Goal: Information Seeking & Learning: Learn about a topic

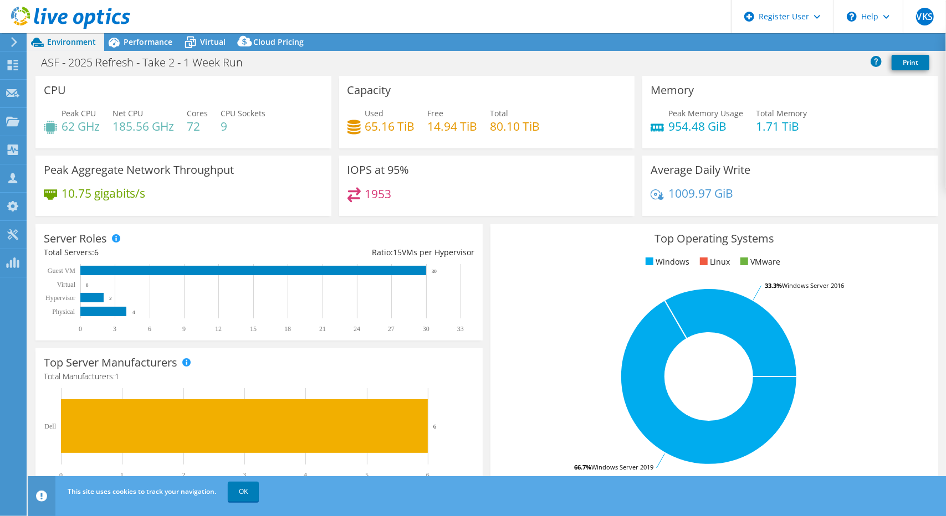
select select "USD"
click at [250, 493] on link "OK" at bounding box center [243, 492] width 31 height 20
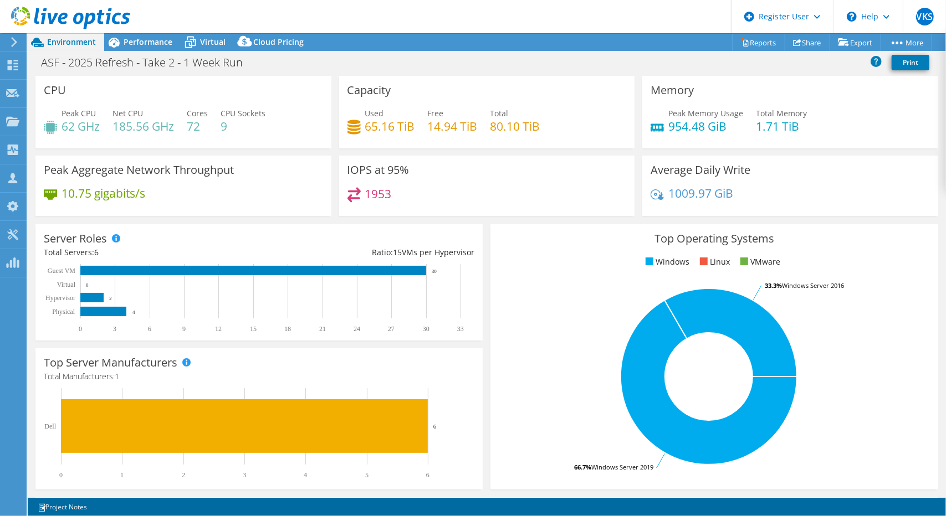
click at [900, 384] on rect at bounding box center [709, 377] width 420 height 194
drag, startPoint x: 394, startPoint y: 200, endPoint x: 372, endPoint y: 204, distance: 22.6
click at [372, 204] on div "1953" at bounding box center [486, 199] width 279 height 24
drag, startPoint x: 370, startPoint y: 198, endPoint x: 381, endPoint y: 198, distance: 10.5
click at [381, 198] on h4 "1953" at bounding box center [378, 194] width 27 height 12
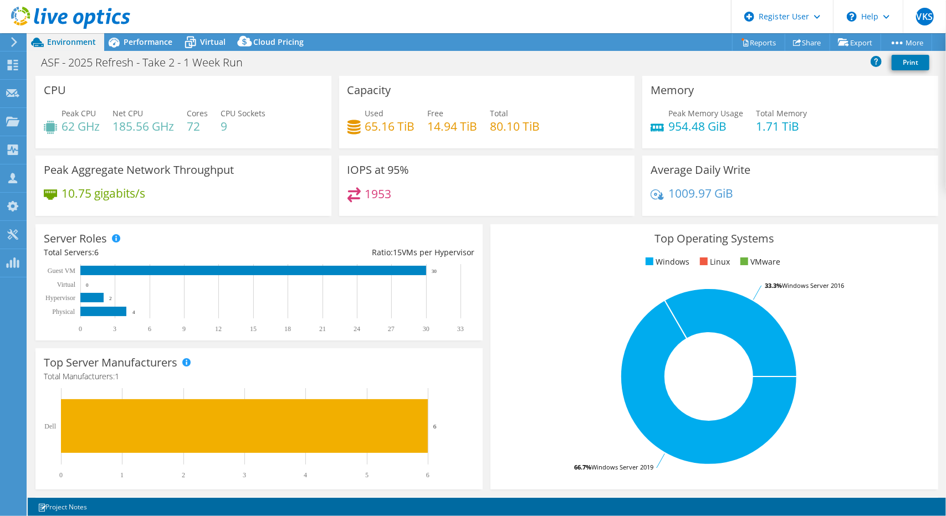
click at [394, 198] on div "1953" at bounding box center [486, 199] width 279 height 24
drag, startPoint x: 167, startPoint y: 199, endPoint x: 65, endPoint y: 198, distance: 102.5
click at [65, 198] on div "10.75 gigabits/s" at bounding box center [183, 198] width 279 height 23
drag, startPoint x: 60, startPoint y: 190, endPoint x: 160, endPoint y: 201, distance: 99.8
click at [160, 201] on div "10.75 gigabits/s" at bounding box center [183, 198] width 279 height 23
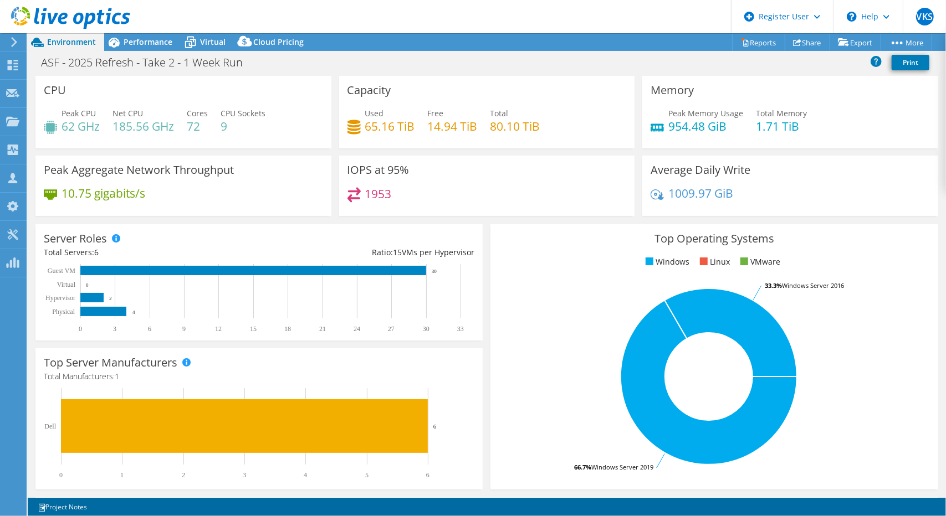
click at [160, 201] on div "10.75 gigabits/s" at bounding box center [183, 198] width 279 height 23
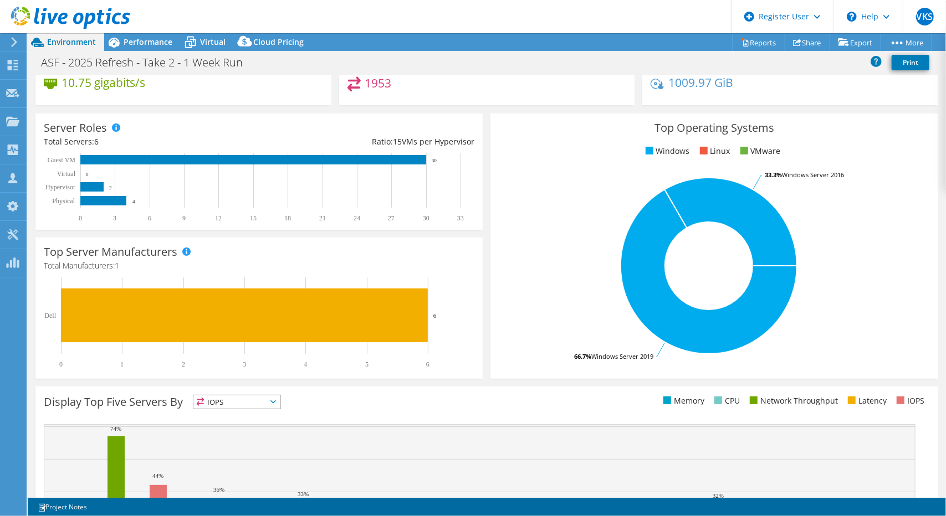
scroll to position [55, 0]
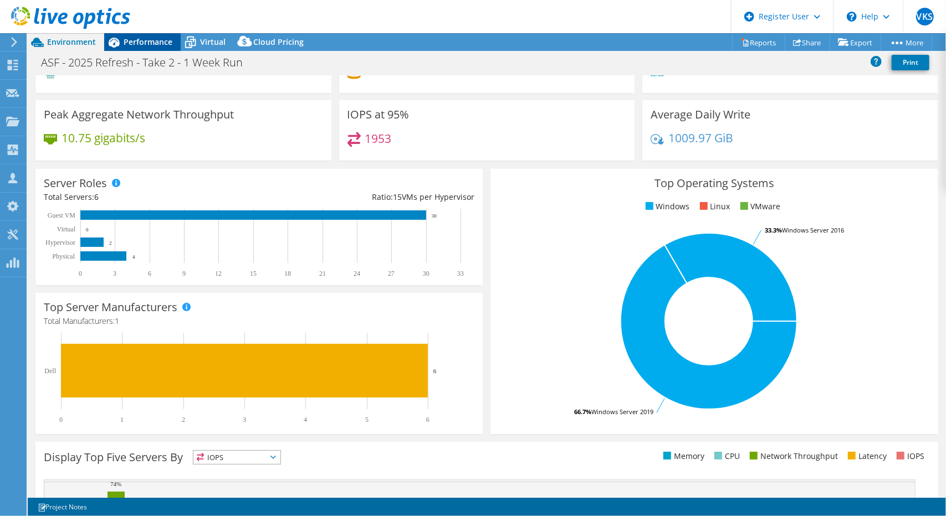
click at [137, 44] on span "Performance" at bounding box center [148, 42] width 49 height 11
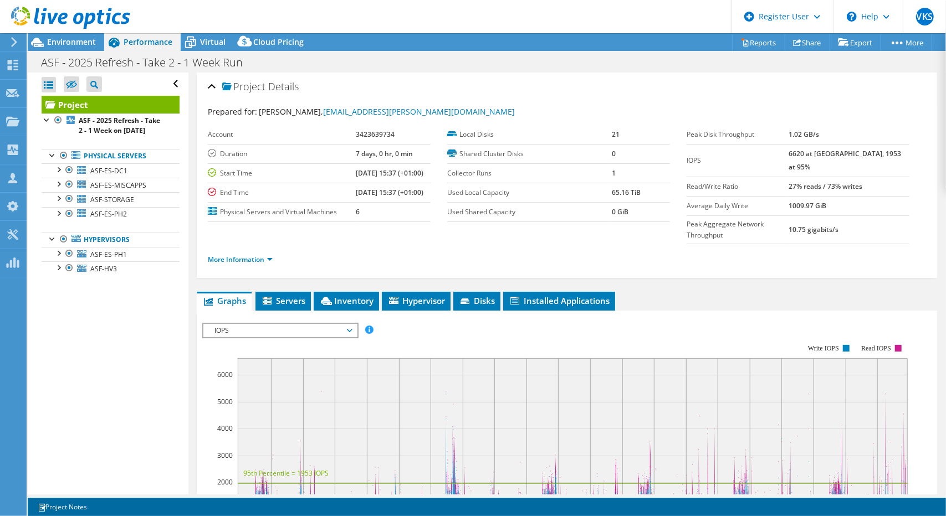
scroll to position [0, 0]
click at [78, 40] on span "Environment" at bounding box center [71, 42] width 49 height 11
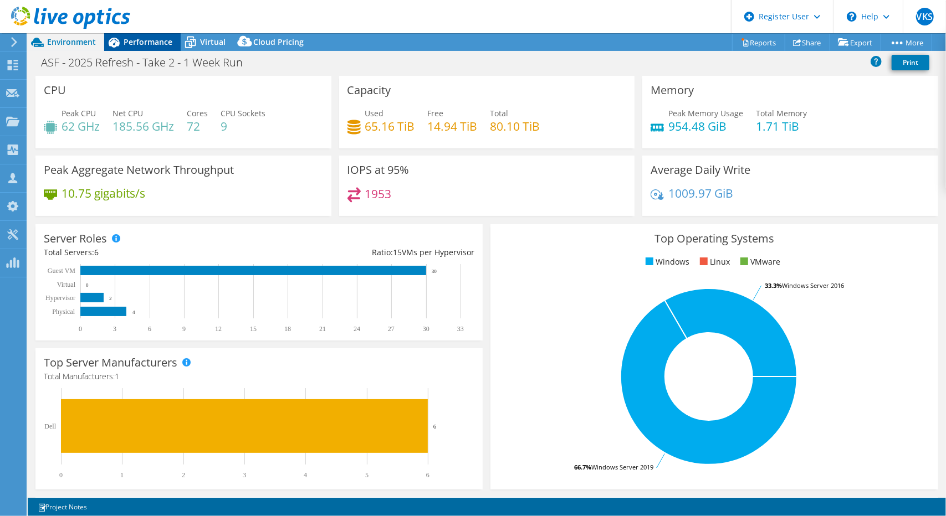
click at [148, 43] on span "Performance" at bounding box center [148, 42] width 49 height 11
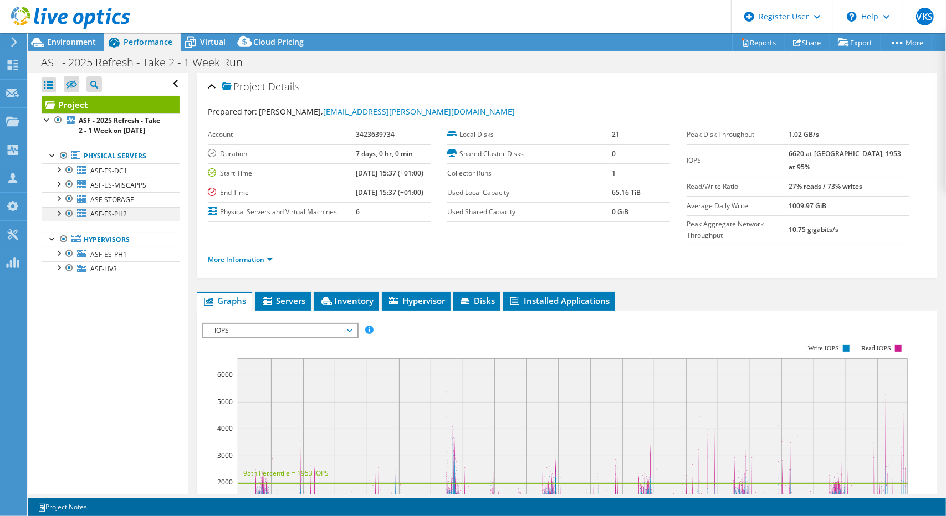
click at [60, 218] on div at bounding box center [58, 212] width 11 height 11
click at [56, 218] on div at bounding box center [58, 212] width 11 height 11
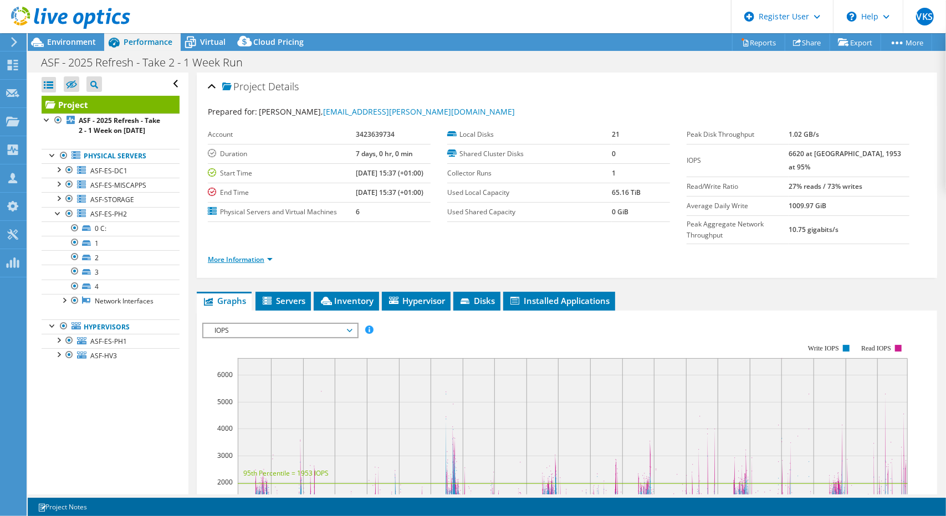
click at [271, 255] on link "More Information" at bounding box center [240, 259] width 65 height 9
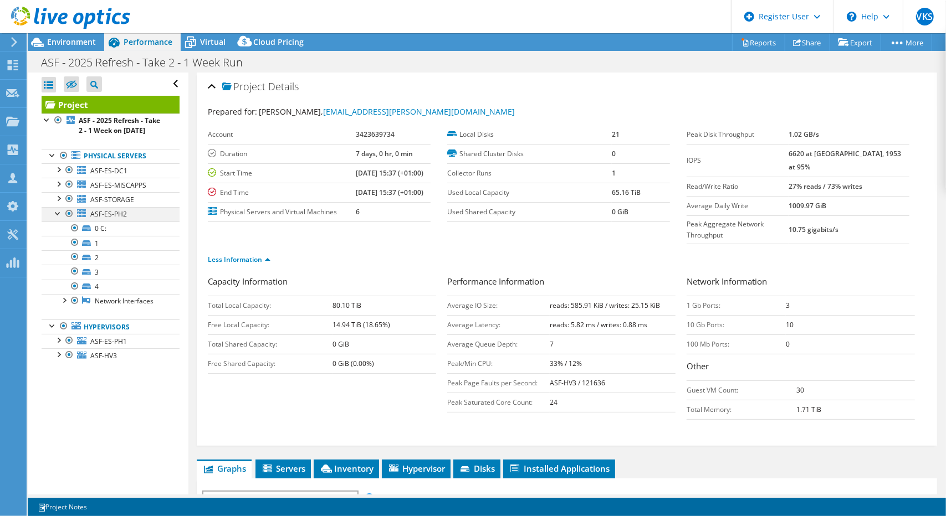
click at [59, 218] on div at bounding box center [58, 212] width 11 height 11
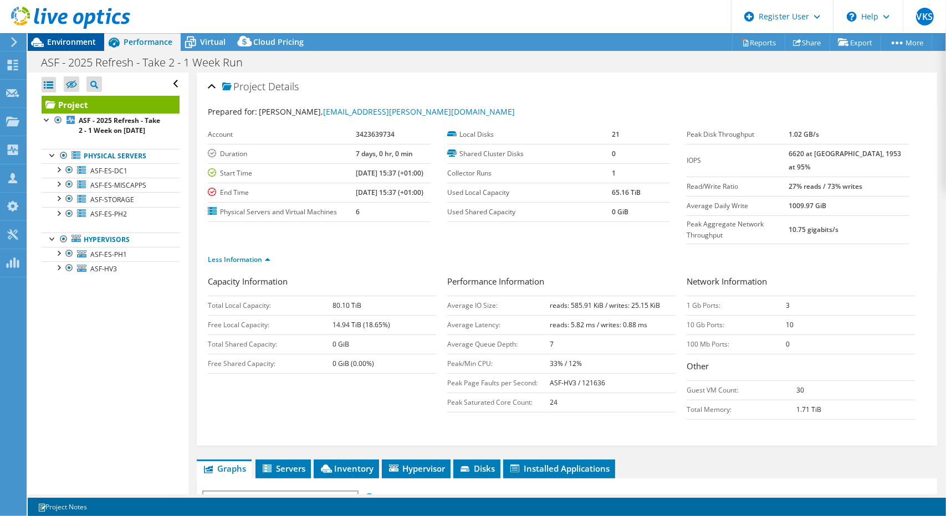
click at [79, 40] on span "Environment" at bounding box center [71, 42] width 49 height 11
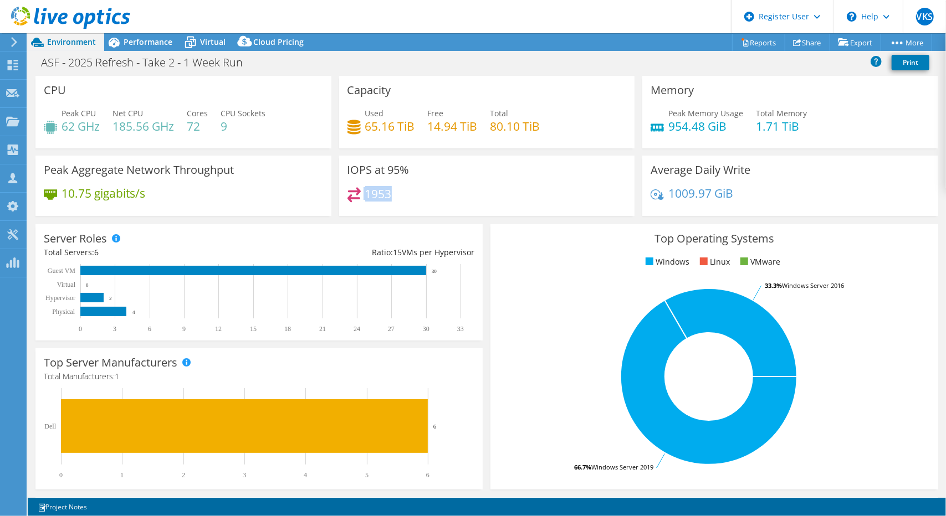
drag, startPoint x: 418, startPoint y: 190, endPoint x: 348, endPoint y: 194, distance: 69.9
click at [348, 194] on div "1953" at bounding box center [486, 199] width 279 height 24
drag, startPoint x: 132, startPoint y: 200, endPoint x: 66, endPoint y: 202, distance: 65.4
click at [66, 202] on div "10.75 gigabits/s" at bounding box center [183, 198] width 279 height 23
click at [160, 45] on span "Performance" at bounding box center [148, 42] width 49 height 11
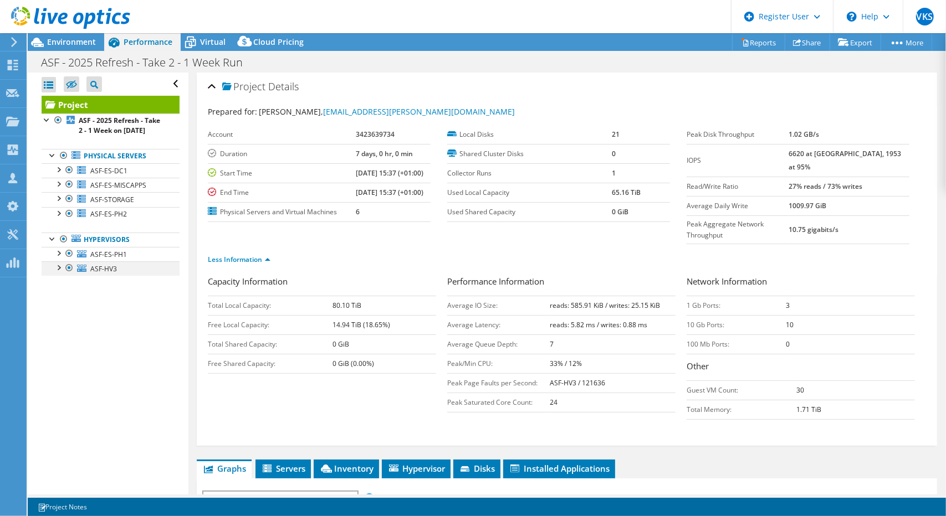
click at [60, 273] on div at bounding box center [58, 266] width 11 height 11
click at [66, 47] on span "Environment" at bounding box center [71, 42] width 49 height 11
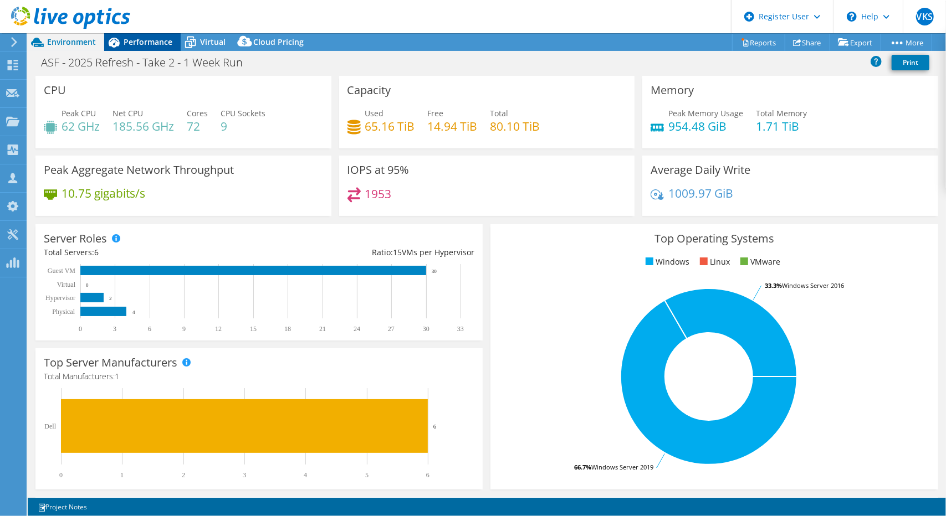
click at [131, 45] on span "Performance" at bounding box center [148, 42] width 49 height 11
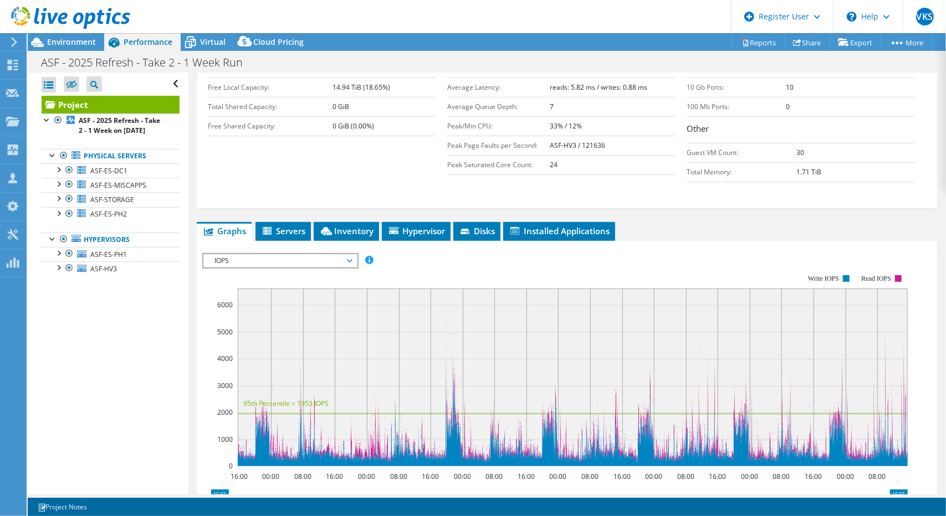
scroll to position [277, 0]
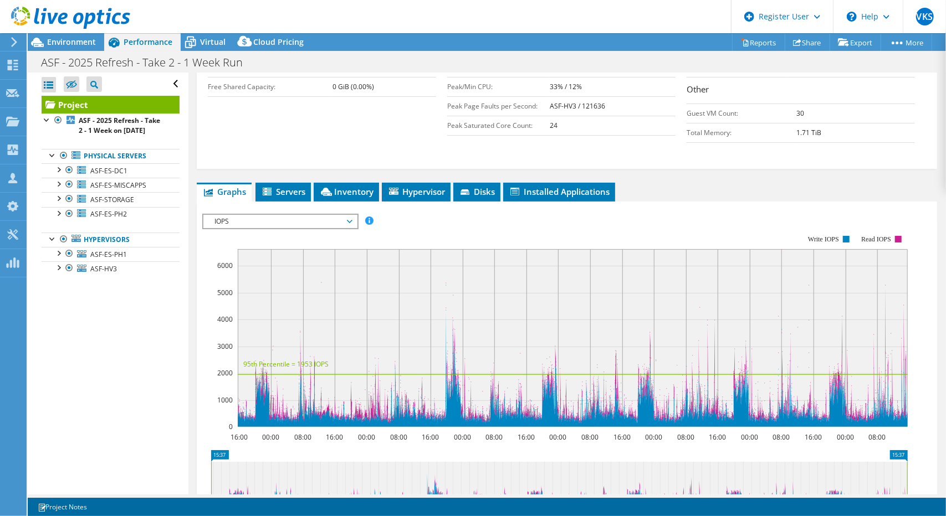
click at [321, 215] on span "IOPS" at bounding box center [280, 221] width 142 height 13
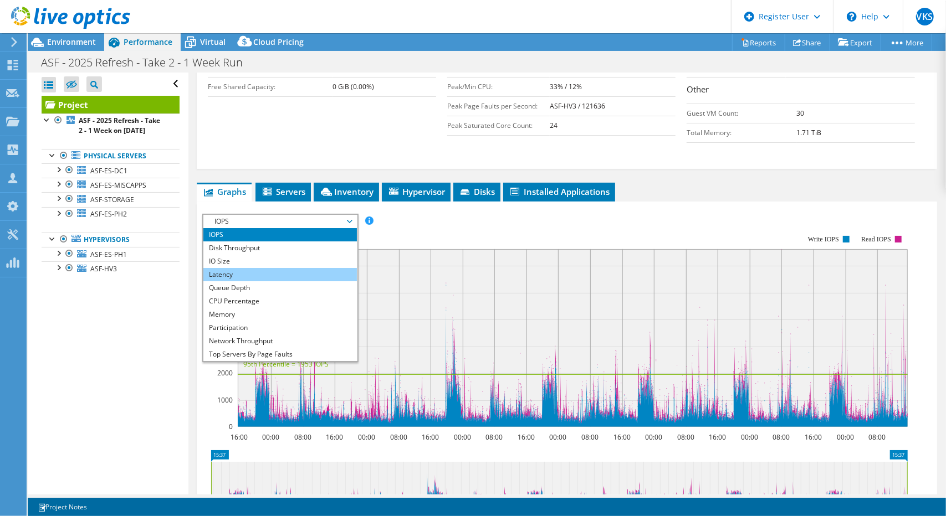
click at [289, 268] on li "Latency" at bounding box center [279, 274] width 153 height 13
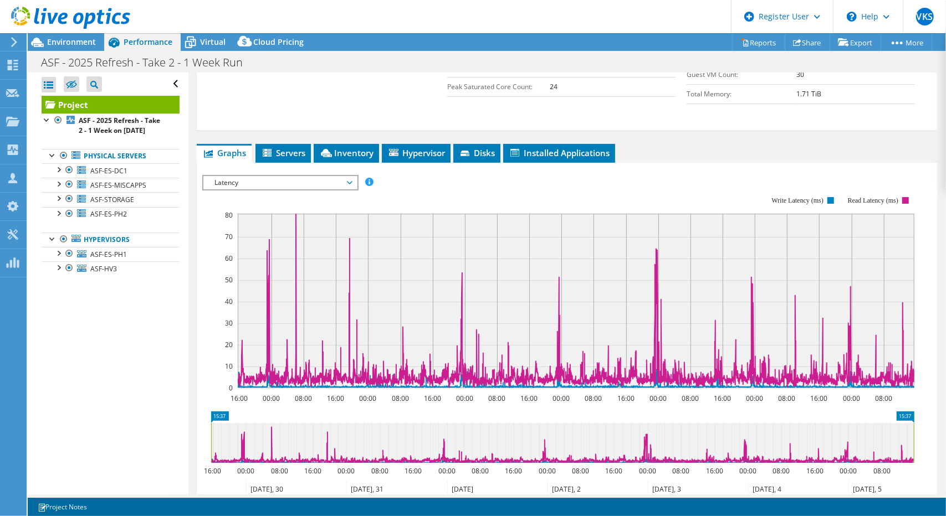
scroll to position [332, 0]
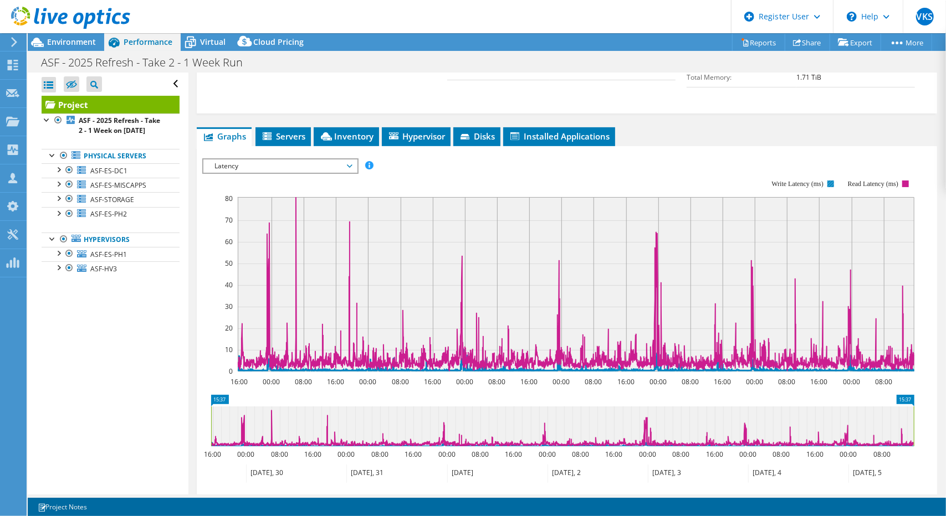
click at [832, 181] on rect at bounding box center [830, 184] width 7 height 7
click at [62, 162] on div at bounding box center [63, 155] width 11 height 13
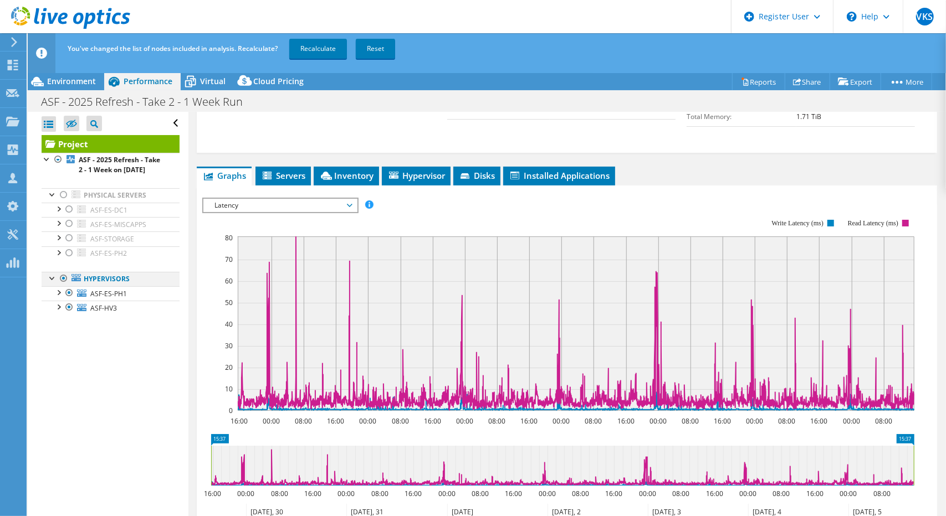
click at [62, 285] on div at bounding box center [63, 278] width 11 height 13
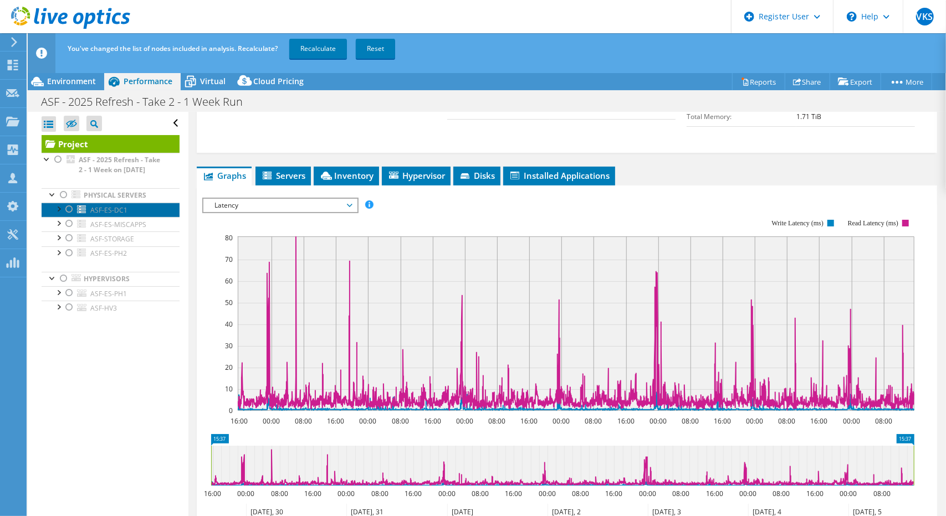
click at [98, 215] on span "ASF-ES-DC1" at bounding box center [108, 210] width 37 height 9
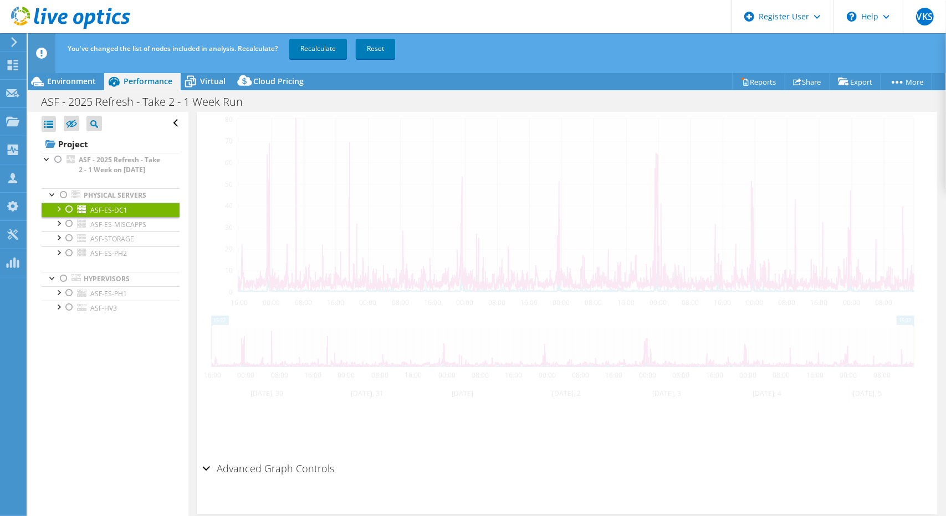
scroll to position [225, 0]
drag, startPoint x: 68, startPoint y: 218, endPoint x: 78, endPoint y: 269, distance: 51.9
click at [68, 216] on div at bounding box center [69, 209] width 11 height 13
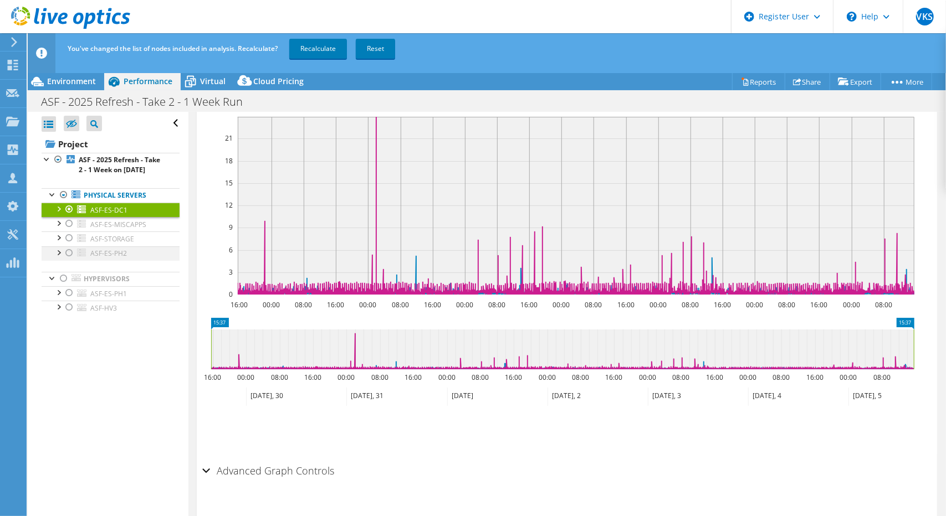
click at [69, 260] on div at bounding box center [69, 253] width 11 height 13
click at [68, 216] on div at bounding box center [69, 209] width 11 height 13
click at [320, 53] on link "Recalculate" at bounding box center [318, 49] width 58 height 20
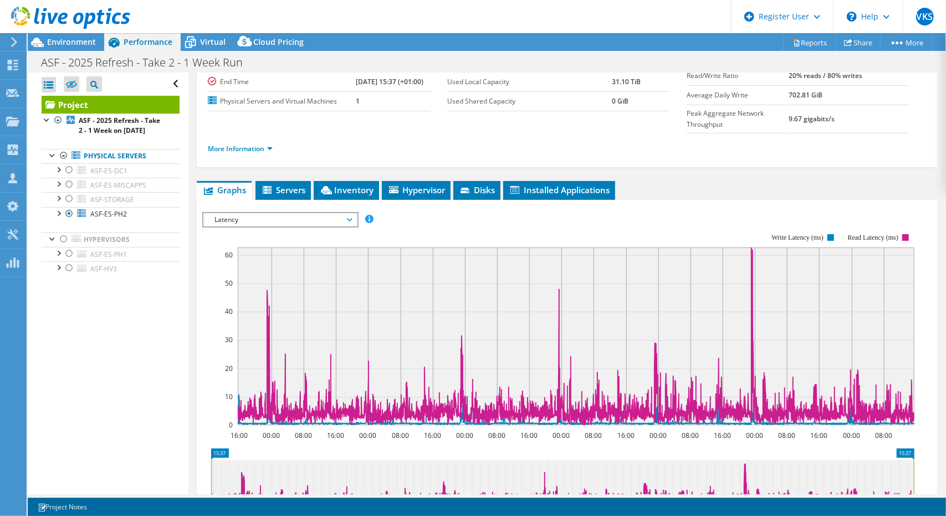
scroll to position [166, 0]
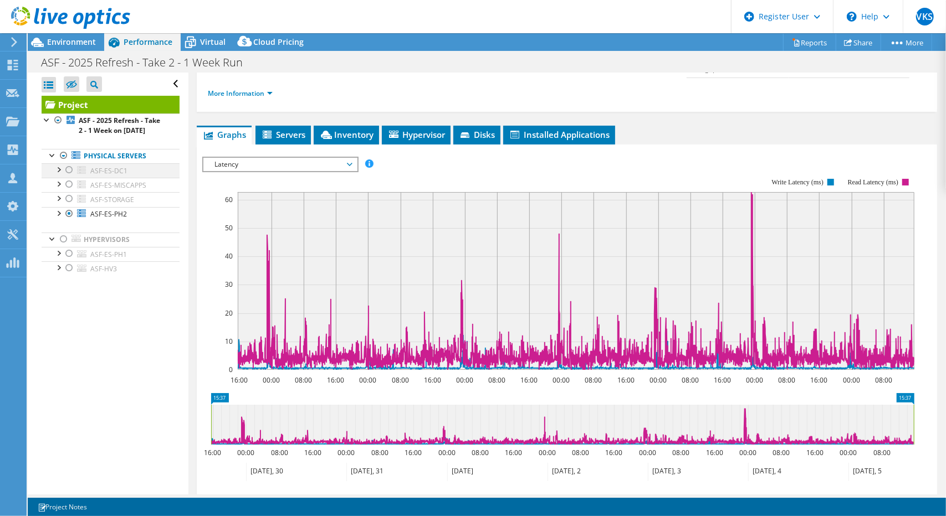
click at [69, 177] on div at bounding box center [69, 169] width 11 height 13
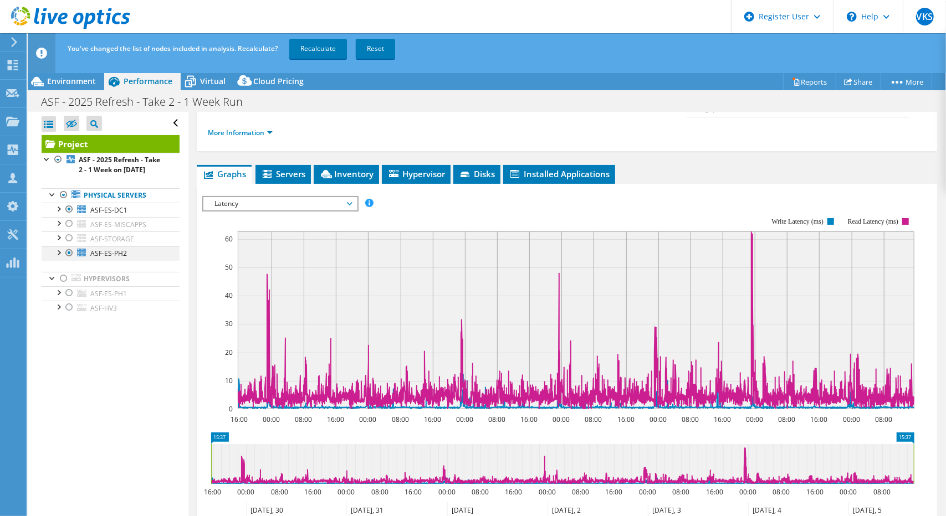
click at [69, 260] on div at bounding box center [69, 253] width 11 height 13
click at [317, 53] on link "Recalculate" at bounding box center [318, 49] width 58 height 20
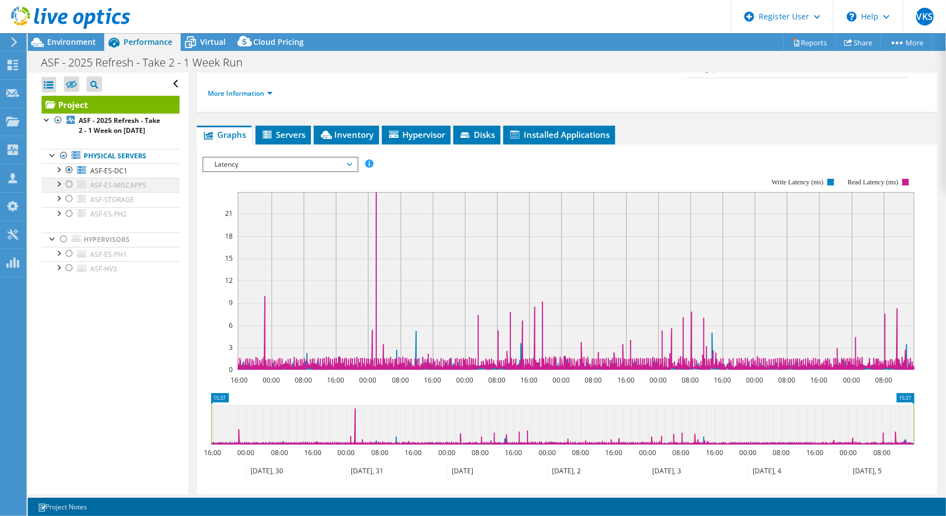
click at [70, 191] on div at bounding box center [69, 184] width 11 height 13
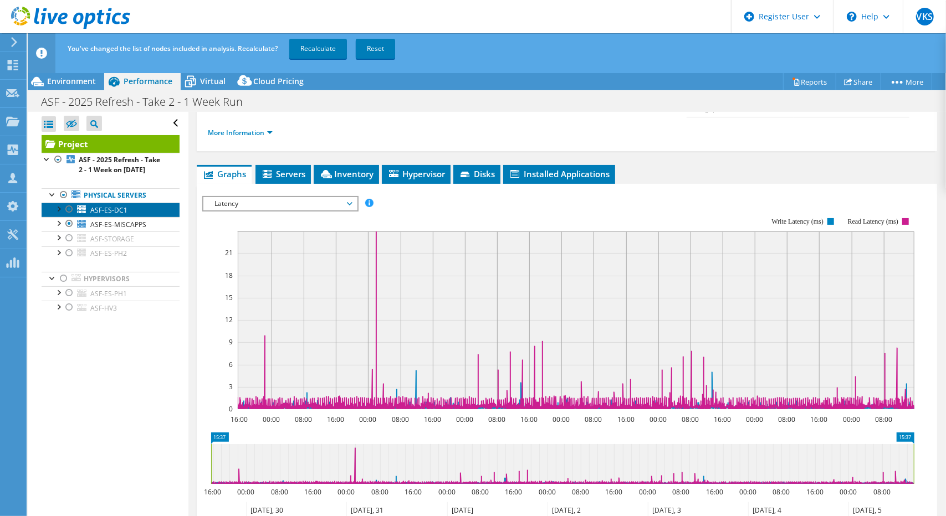
click at [84, 214] on icon at bounding box center [81, 210] width 9 height 8
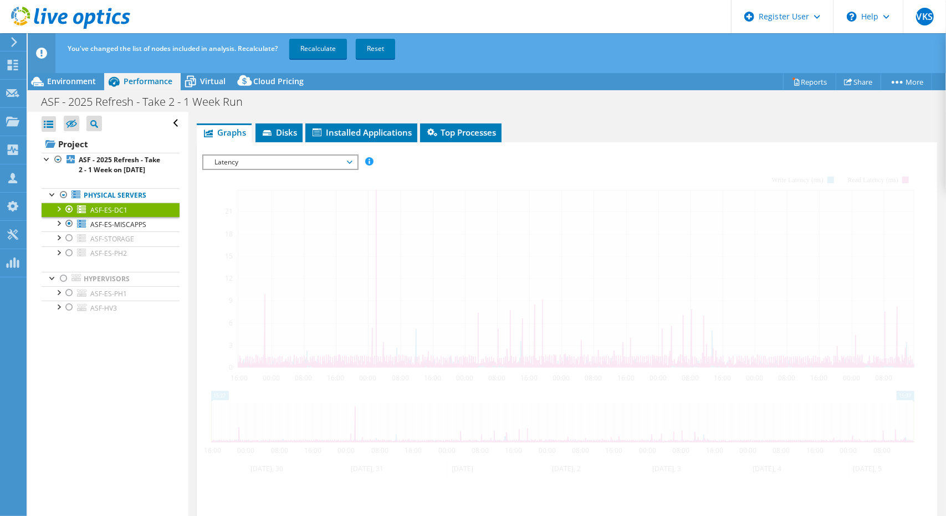
click at [314, 45] on link "Recalculate" at bounding box center [318, 49] width 58 height 20
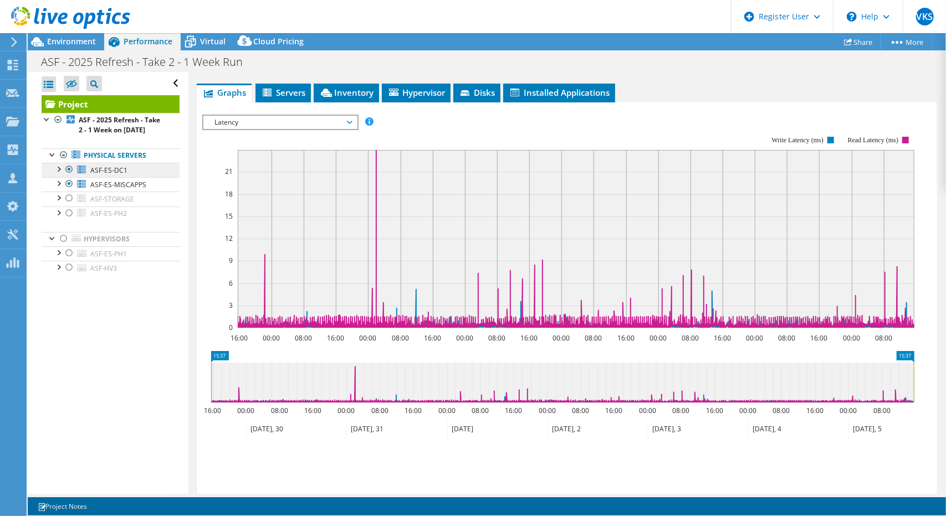
click at [69, 176] on div at bounding box center [69, 169] width 11 height 13
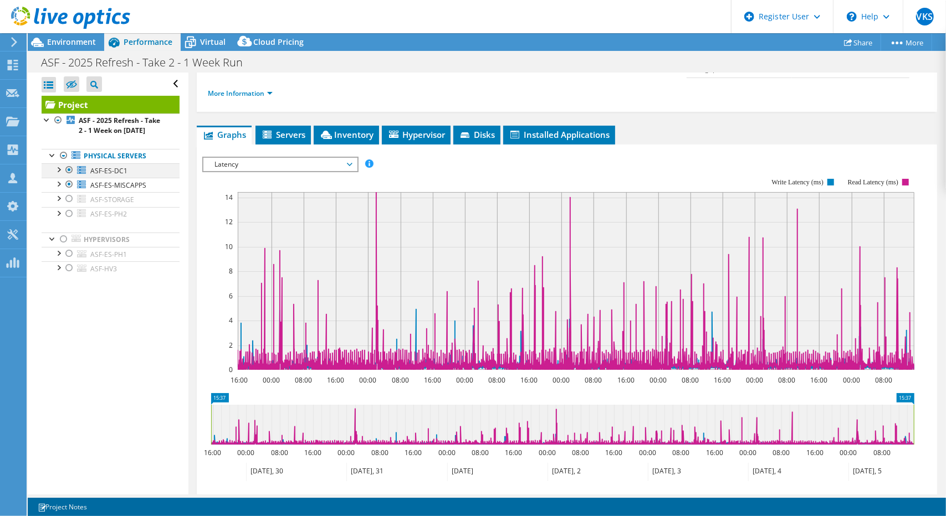
click at [71, 177] on div at bounding box center [69, 169] width 11 height 13
click at [61, 175] on div at bounding box center [58, 168] width 11 height 11
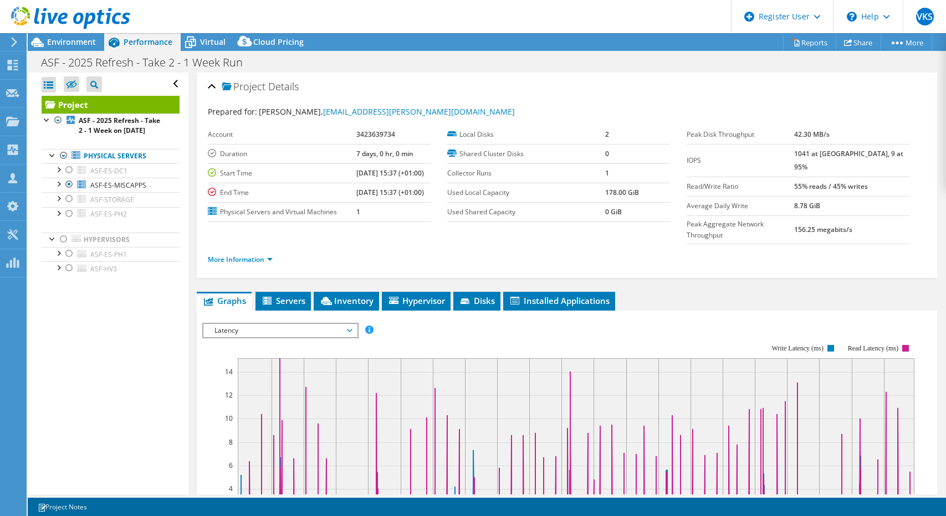
select select "USD"
click at [88, 44] on span "Environment" at bounding box center [71, 42] width 49 height 11
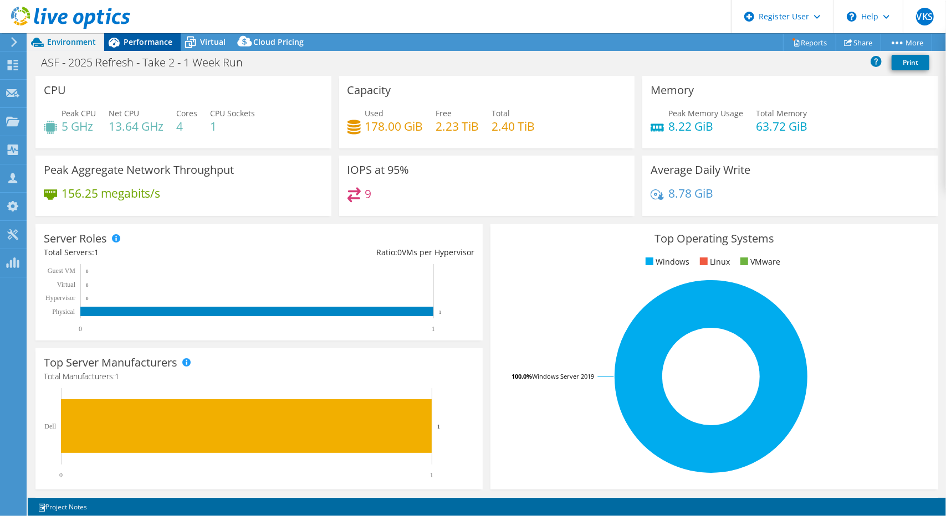
click at [132, 42] on span "Performance" at bounding box center [148, 42] width 49 height 11
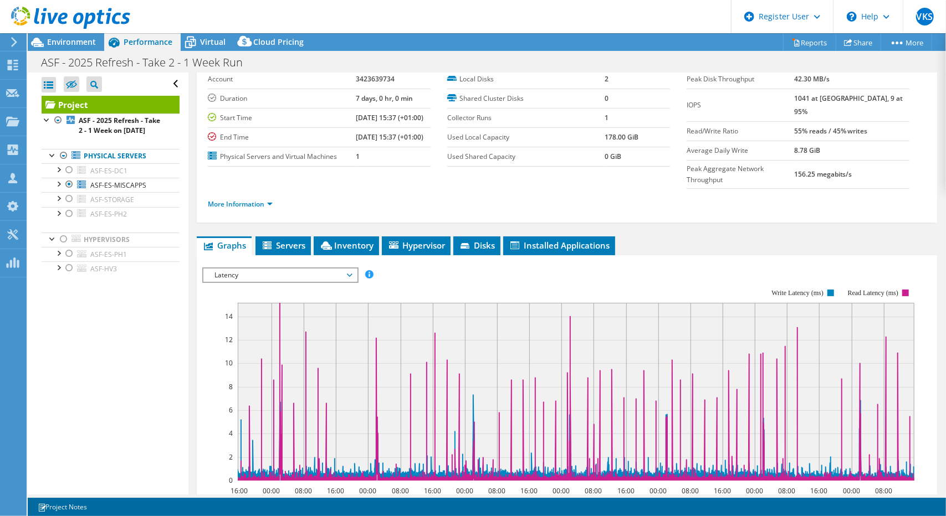
scroll to position [166, 0]
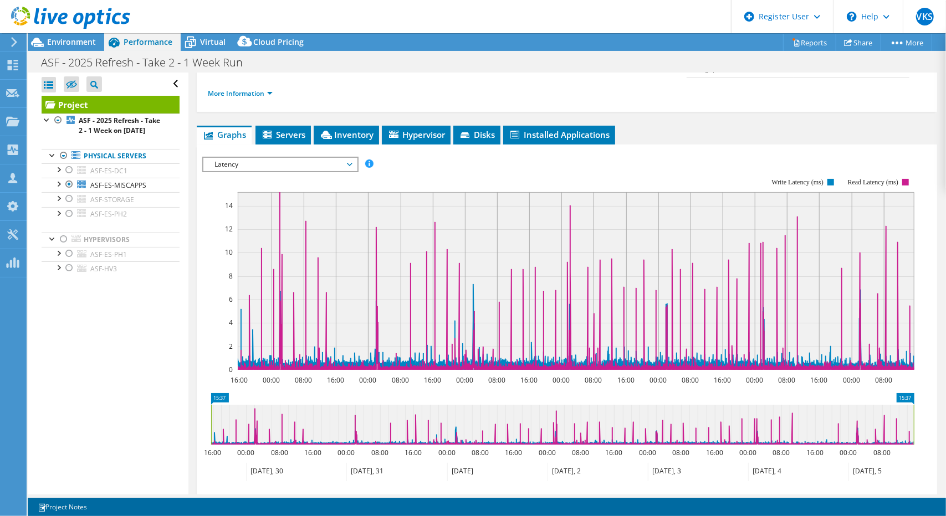
click at [275, 129] on span "Servers" at bounding box center [283, 134] width 44 height 11
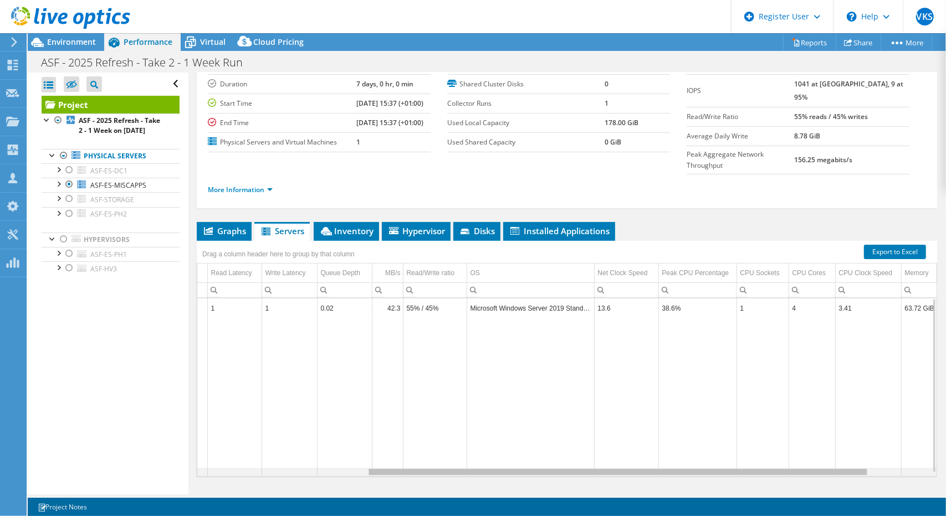
scroll to position [0, 0]
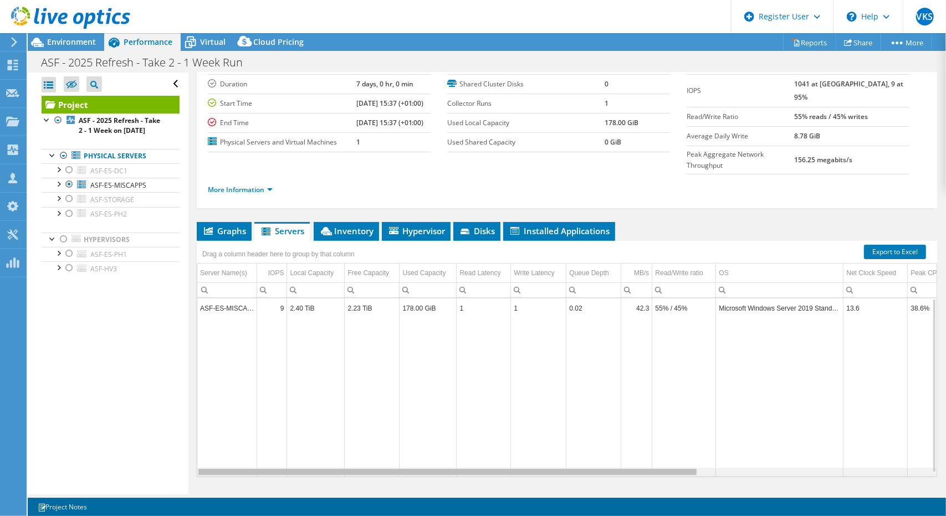
drag, startPoint x: 469, startPoint y: 444, endPoint x: 532, endPoint y: 438, distance: 64.0
click at [532, 438] on body "VKS Dell User [PERSON_NAME] Sirwani [EMAIL_ADDRESS][DOMAIN_NAME] Dell My Profil…" at bounding box center [473, 258] width 946 height 516
click at [363, 225] on span "Inventory" at bounding box center [346, 230] width 54 height 11
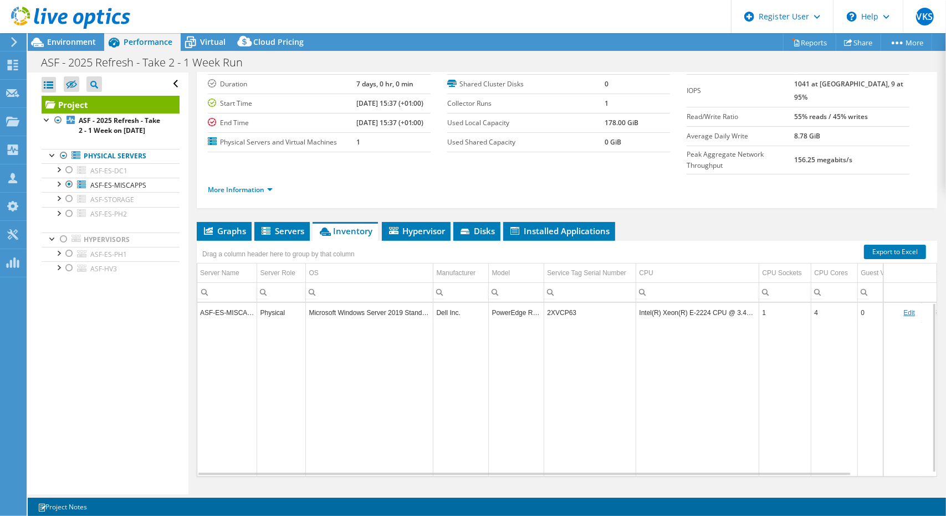
drag, startPoint x: 401, startPoint y: 446, endPoint x: 449, endPoint y: 450, distance: 48.4
click at [449, 450] on div "ASF-ES-MISCAPPS Physical Microsoft Windows Server 2019 Standard Dell Inc. Power…" at bounding box center [566, 389] width 739 height 173
click at [469, 431] on td "Data grid" at bounding box center [460, 399] width 55 height 154
drag, startPoint x: 833, startPoint y: 449, endPoint x: 512, endPoint y: 315, distance: 347.7
click at [752, 452] on body "VKS Dell User [PERSON_NAME] Sirwani [EMAIL_ADDRESS][DOMAIN_NAME] Dell My Profil…" at bounding box center [473, 258] width 946 height 516
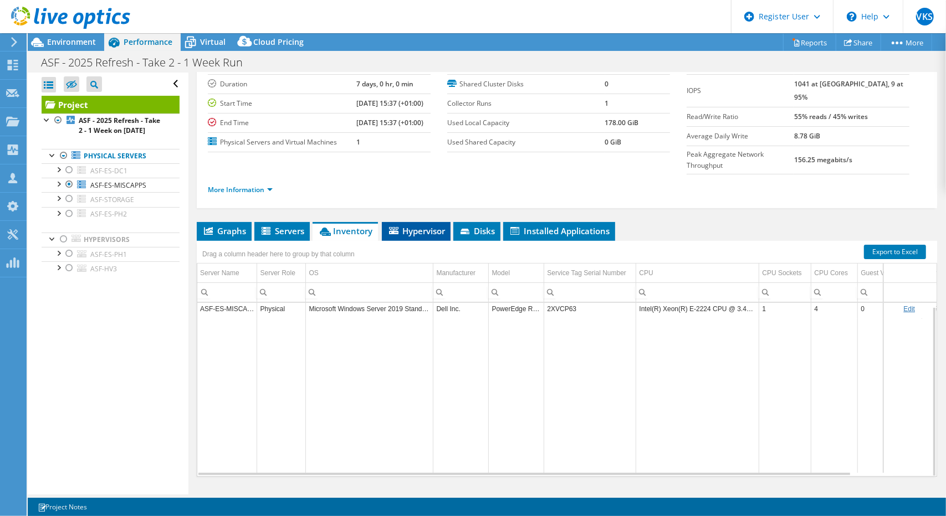
click at [397, 227] on icon at bounding box center [393, 230] width 9 height 7
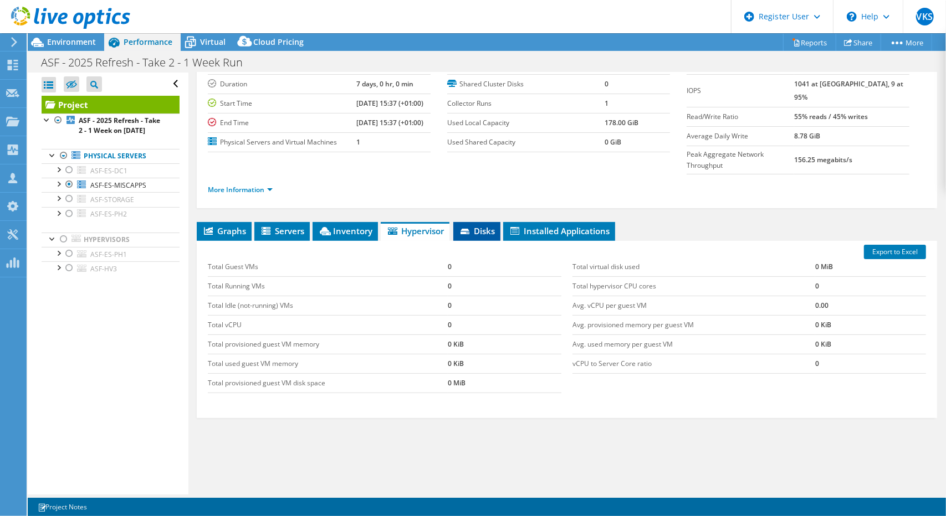
click at [475, 222] on li "Disks" at bounding box center [476, 231] width 47 height 19
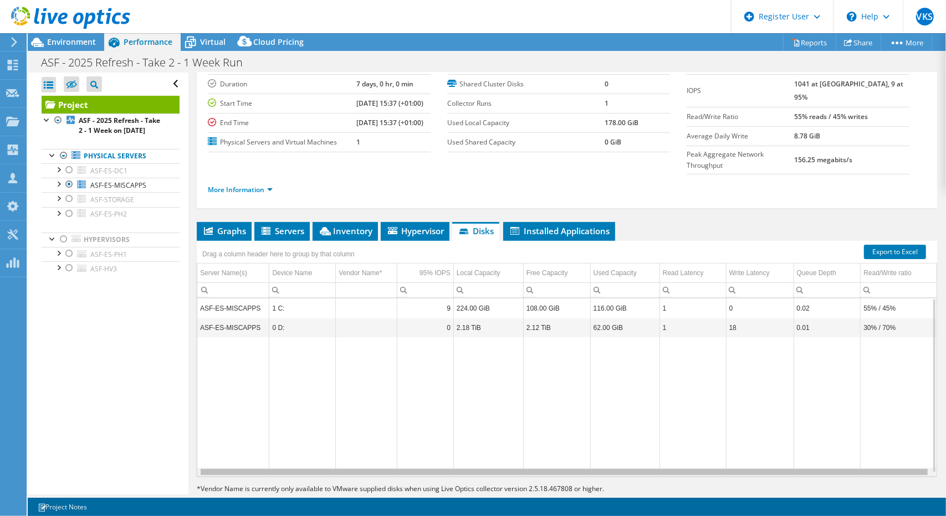
drag, startPoint x: 474, startPoint y: 449, endPoint x: 593, endPoint y: 449, distance: 118.6
click at [593, 449] on body "VKS Dell User [PERSON_NAME] Sirwani [EMAIL_ADDRESS][DOMAIN_NAME] Dell My Profil…" at bounding box center [473, 258] width 946 height 516
drag, startPoint x: 593, startPoint y: 448, endPoint x: 673, endPoint y: 445, distance: 80.4
click at [673, 445] on body "VKS Dell User [PERSON_NAME] Sirwani [EMAIL_ADDRESS][DOMAIN_NAME] Dell My Profil…" at bounding box center [473, 258] width 946 height 516
drag, startPoint x: 525, startPoint y: 450, endPoint x: 419, endPoint y: 443, distance: 105.5
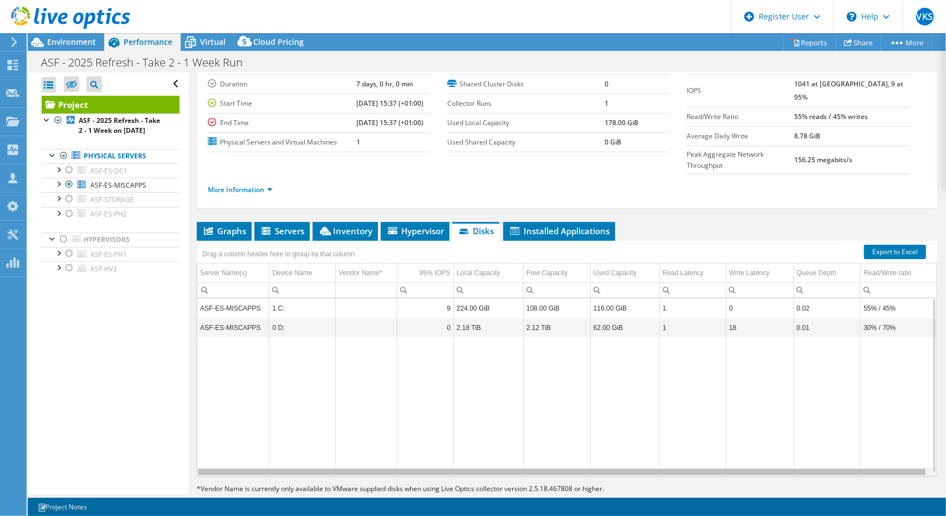
click at [421, 443] on body "VKS Dell User [PERSON_NAME] Sirwani [EMAIL_ADDRESS][DOMAIN_NAME] Dell My Profil…" at bounding box center [473, 258] width 946 height 516
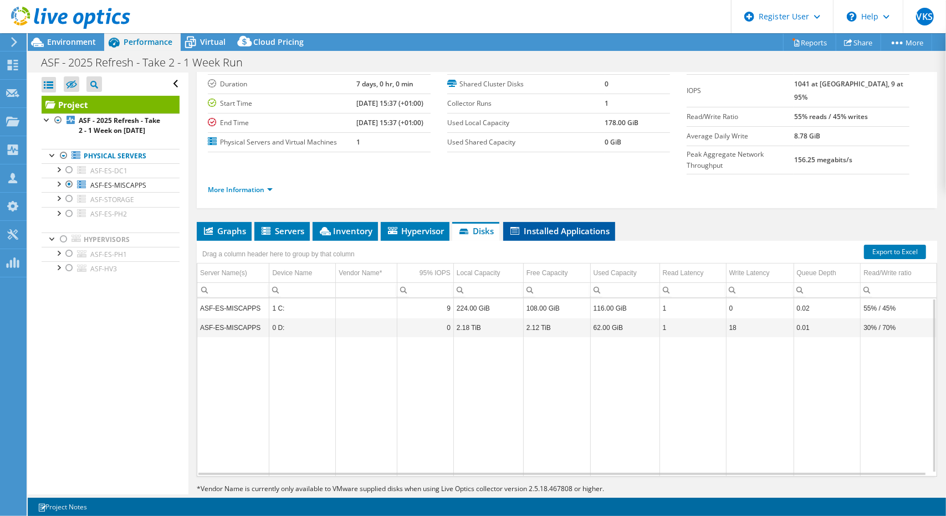
click at [541, 225] on span "Installed Applications" at bounding box center [559, 230] width 101 height 11
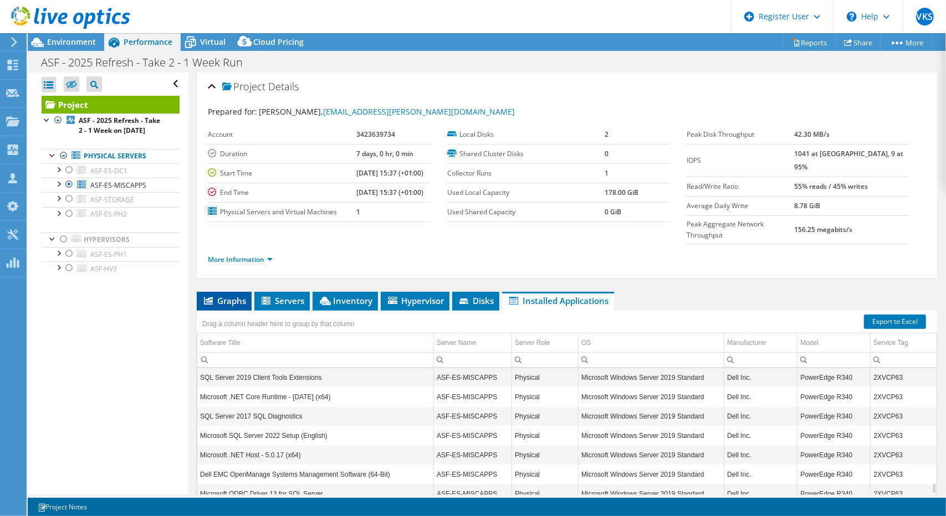
click at [227, 295] on span "Graphs" at bounding box center [224, 300] width 44 height 11
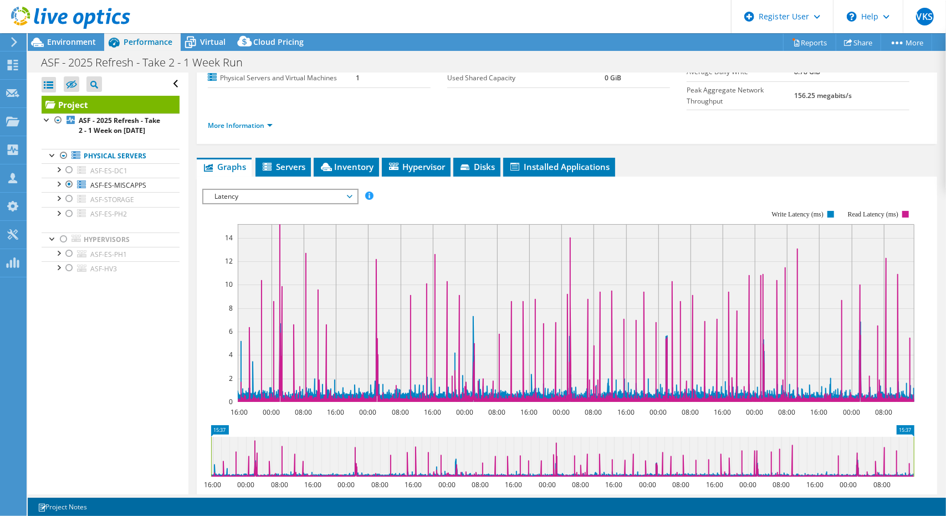
scroll to position [111, 0]
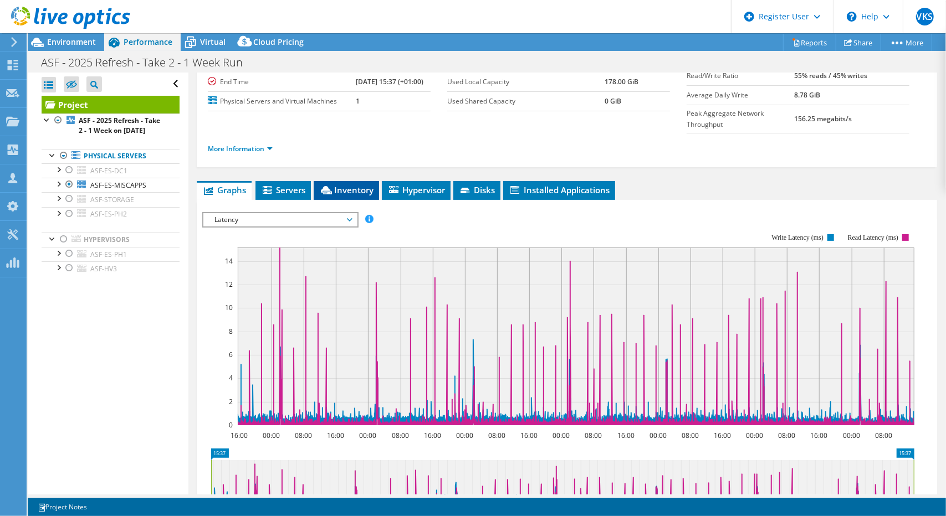
click at [333, 184] on span "Inventory" at bounding box center [346, 189] width 54 height 11
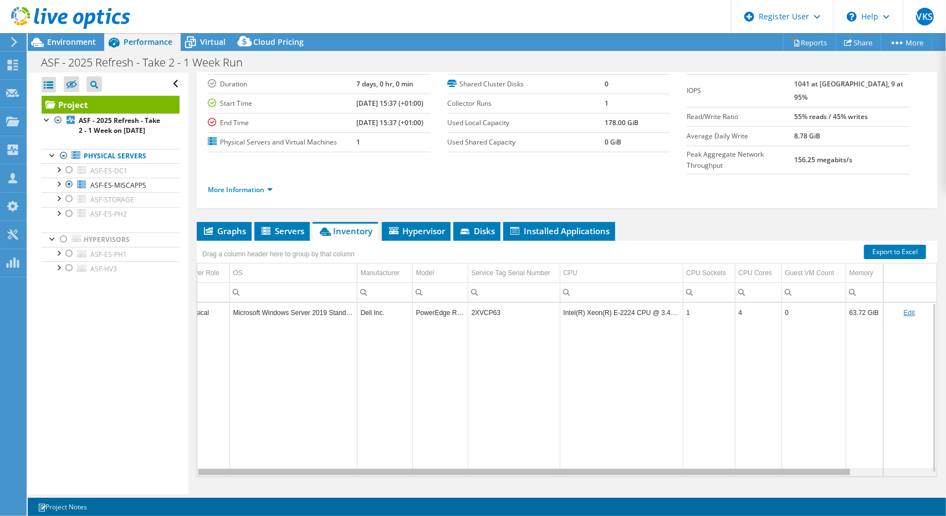
scroll to position [0, 87]
drag, startPoint x: 765, startPoint y: 448, endPoint x: 931, endPoint y: 447, distance: 166.2
click at [931, 447] on body "VKS Dell User [PERSON_NAME] Sirwani [EMAIL_ADDRESS][DOMAIN_NAME] Dell My Profil…" at bounding box center [473, 258] width 946 height 516
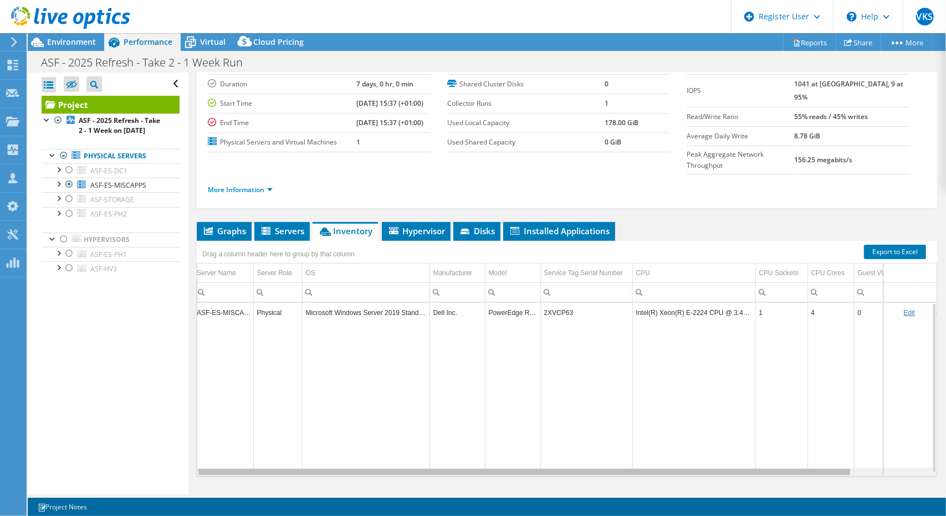
scroll to position [0, 0]
drag, startPoint x: 599, startPoint y: 449, endPoint x: 452, endPoint y: 453, distance: 146.9
click at [452, 453] on body "VKS Dell User [PERSON_NAME] Sirwani [EMAIL_ADDRESS][DOMAIN_NAME] Dell My Profil…" at bounding box center [473, 258] width 946 height 516
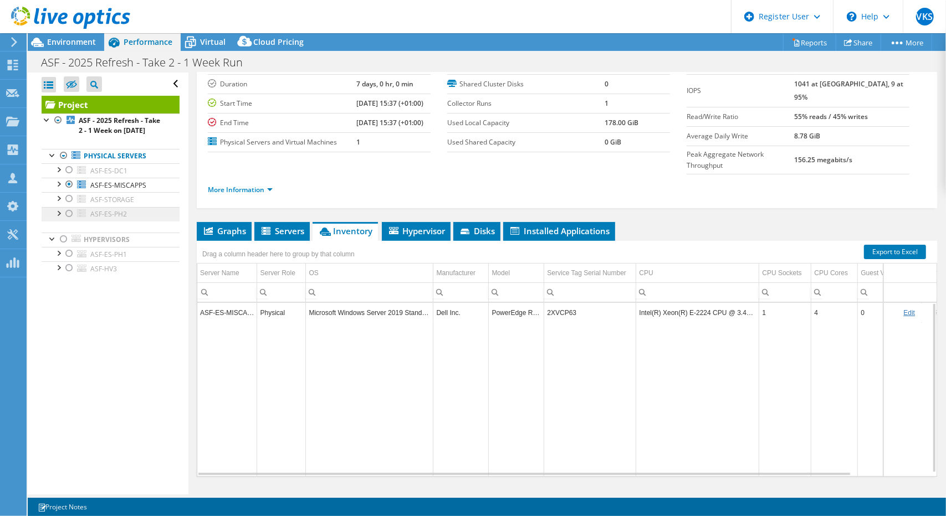
drag, startPoint x: 214, startPoint y: 208, endPoint x: 151, endPoint y: 219, distance: 64.1
click at [214, 225] on span "Graphs" at bounding box center [224, 230] width 44 height 11
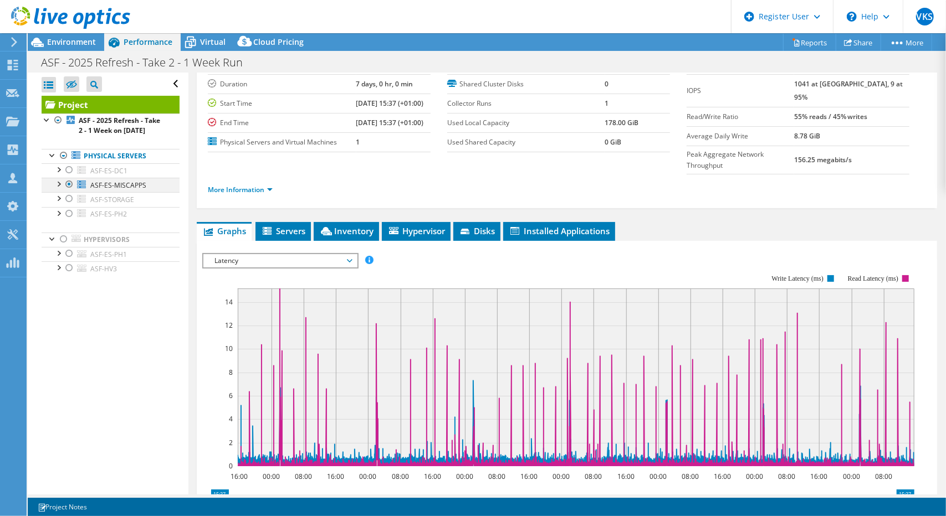
click at [68, 191] on div at bounding box center [69, 184] width 11 height 13
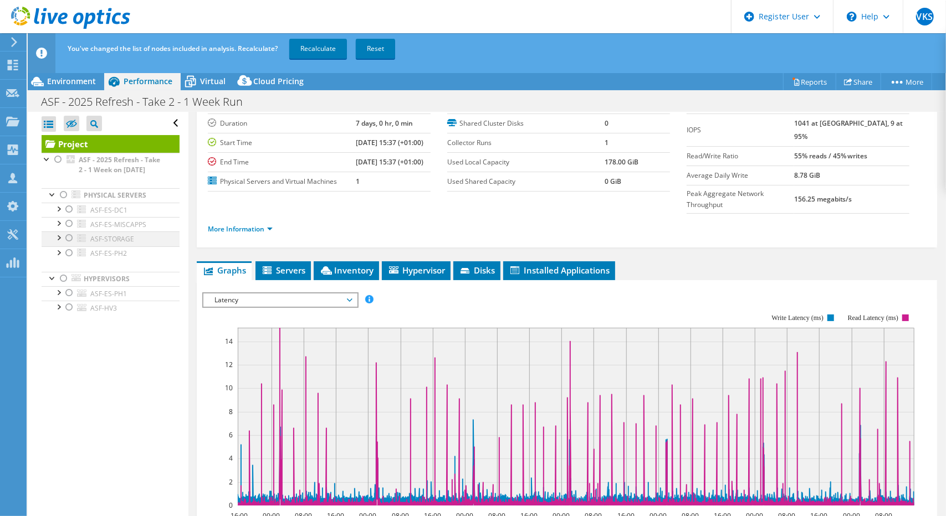
click at [73, 245] on div at bounding box center [69, 238] width 11 height 13
click at [327, 52] on link "Recalculate" at bounding box center [318, 49] width 58 height 20
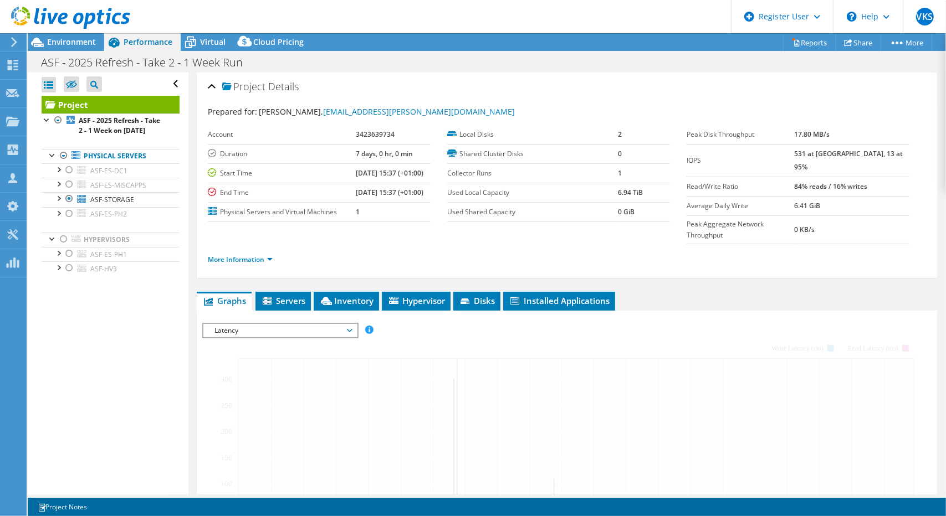
scroll to position [119, 0]
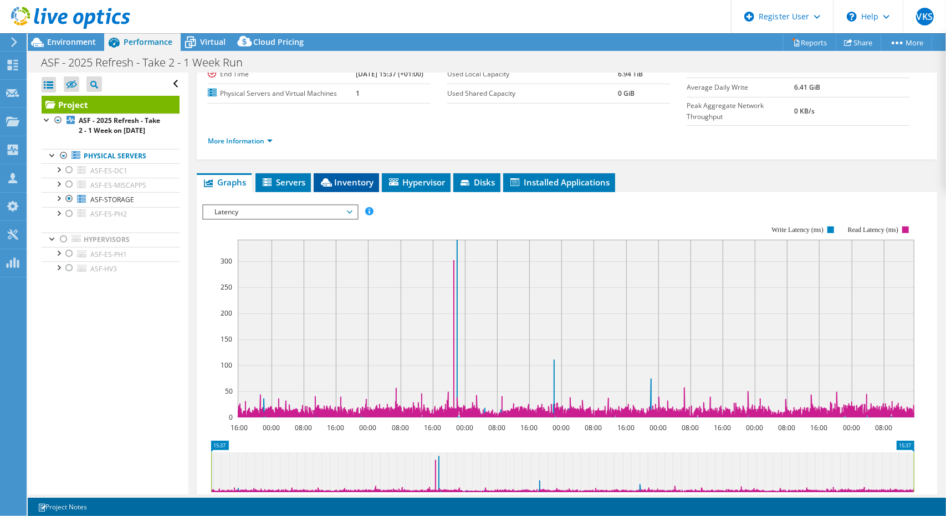
click at [289, 177] on span "Servers" at bounding box center [283, 182] width 44 height 11
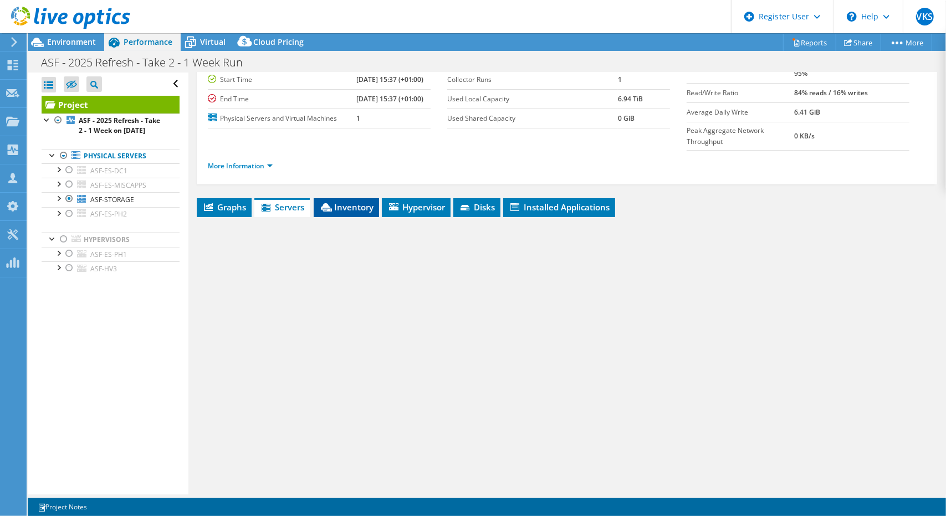
scroll to position [70, 0]
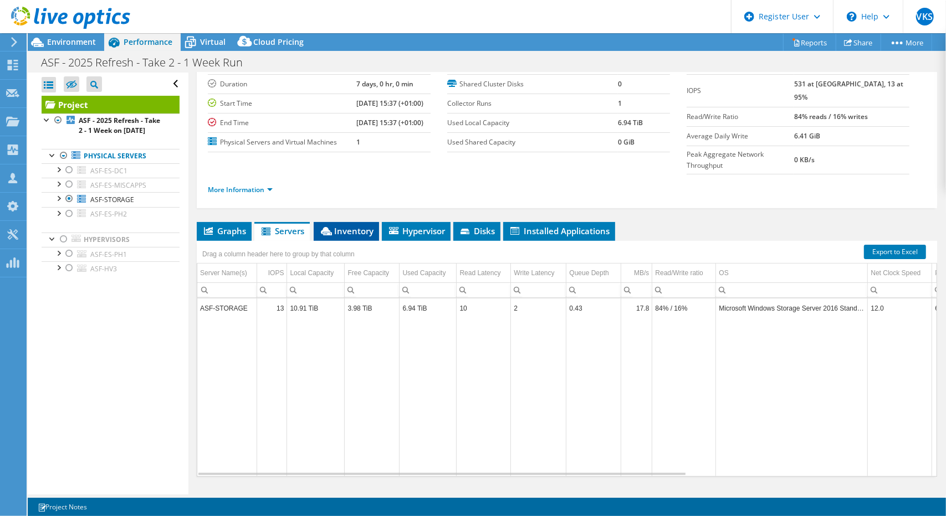
click at [353, 225] on span "Inventory" at bounding box center [346, 230] width 54 height 11
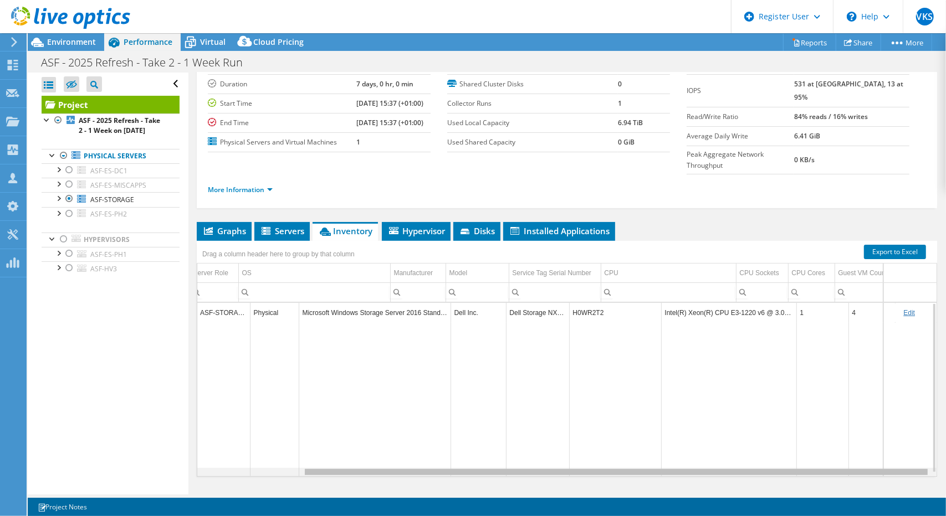
scroll to position [0, 0]
drag, startPoint x: 734, startPoint y: 448, endPoint x: 717, endPoint y: 449, distance: 16.7
click at [717, 449] on body "VKS Dell User [PERSON_NAME] Sirwani [EMAIL_ADDRESS][DOMAIN_NAME] Dell My Profil…" at bounding box center [473, 258] width 946 height 516
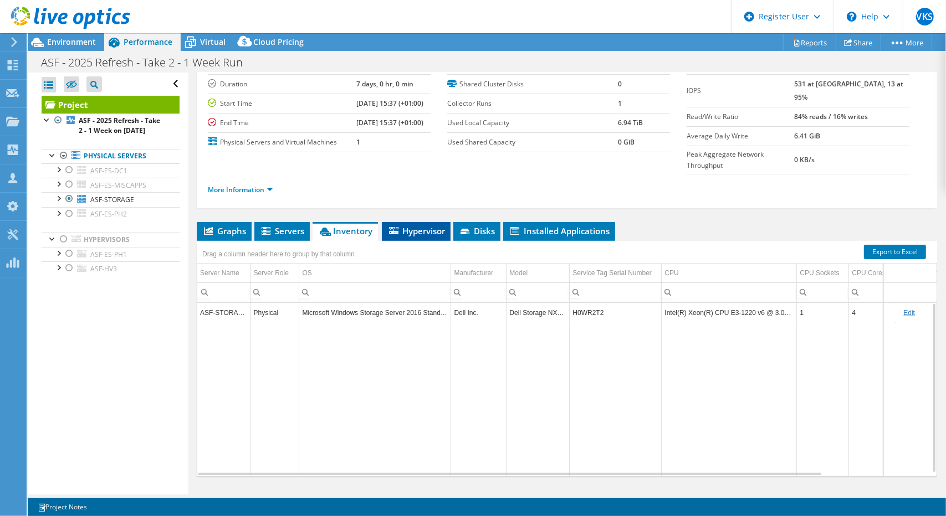
click at [409, 225] on span "Hypervisor" at bounding box center [416, 230] width 58 height 11
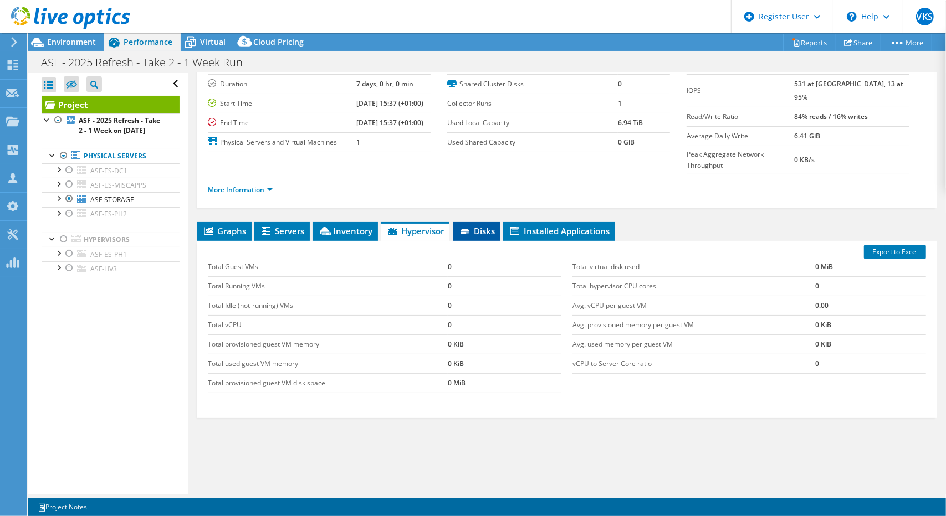
click at [474, 225] on span "Disks" at bounding box center [477, 230] width 36 height 11
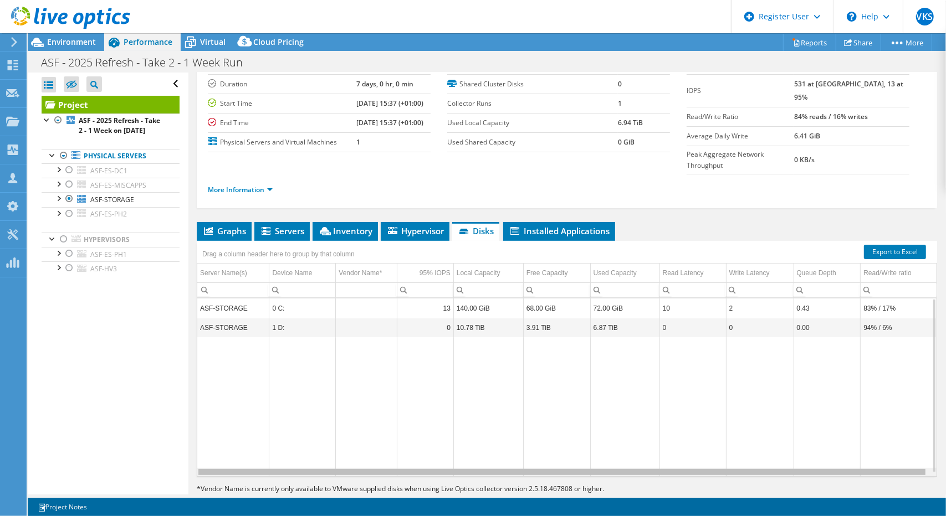
drag, startPoint x: 522, startPoint y: 448, endPoint x: 290, endPoint y: 453, distance: 232.2
click at [290, 453] on body "VKS Dell User [PERSON_NAME] Sirwani [EMAIL_ADDRESS][DOMAIN_NAME] Dell My Profil…" at bounding box center [473, 258] width 946 height 516
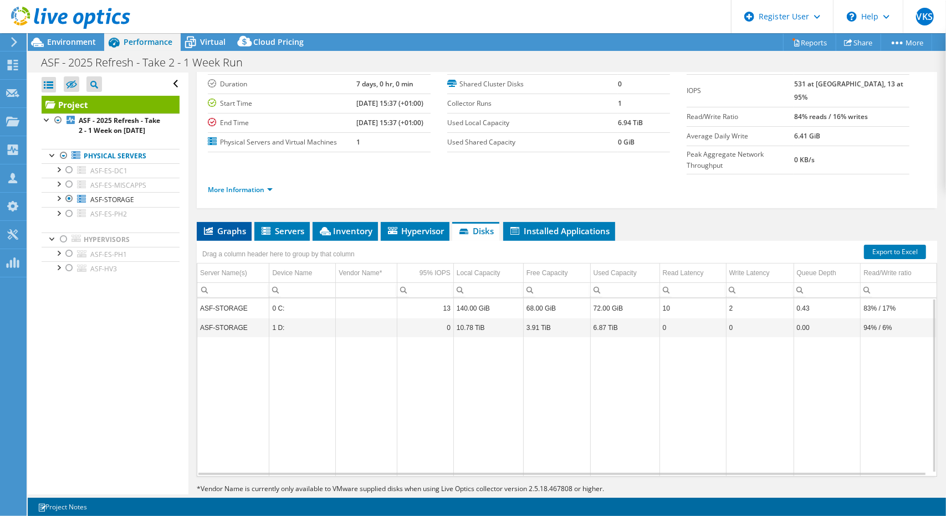
click at [226, 225] on span "Graphs" at bounding box center [224, 230] width 44 height 11
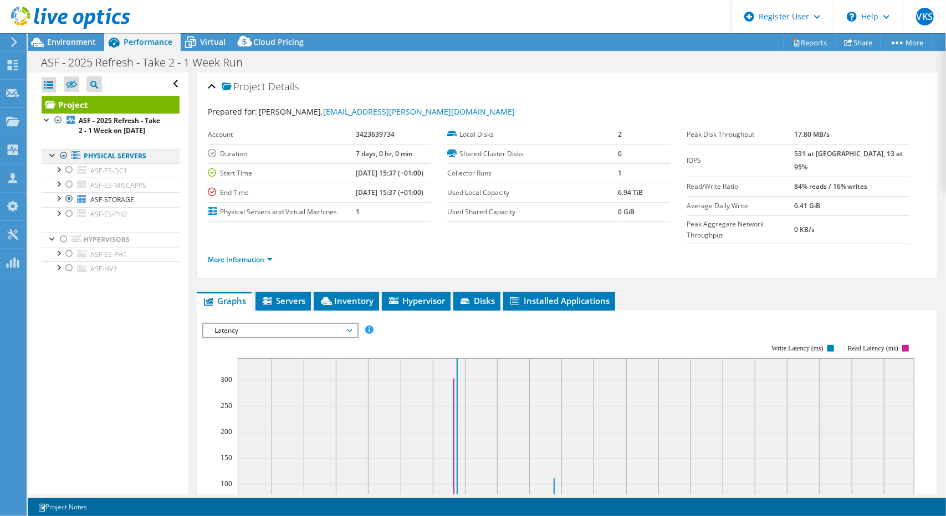
click at [63, 160] on div at bounding box center [63, 155] width 11 height 13
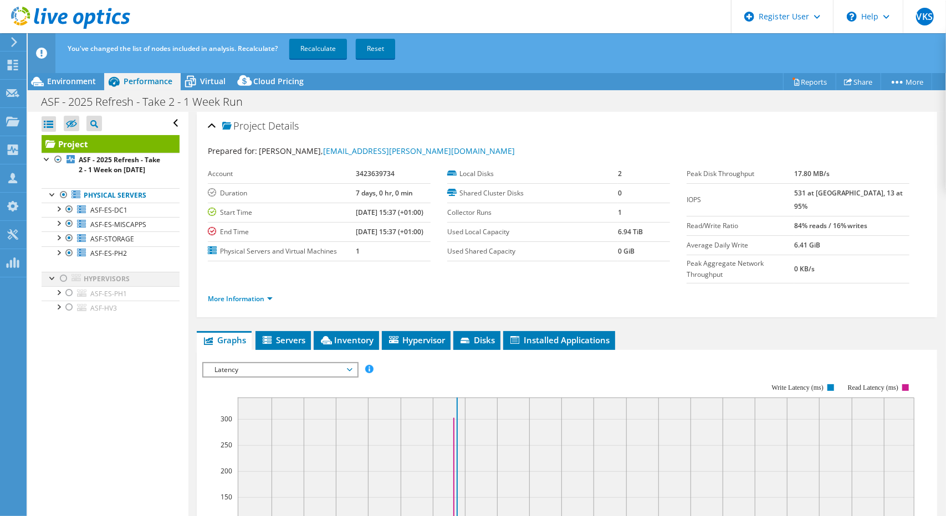
click at [63, 285] on div at bounding box center [63, 278] width 11 height 13
click at [329, 49] on link "Recalculate" at bounding box center [318, 49] width 58 height 20
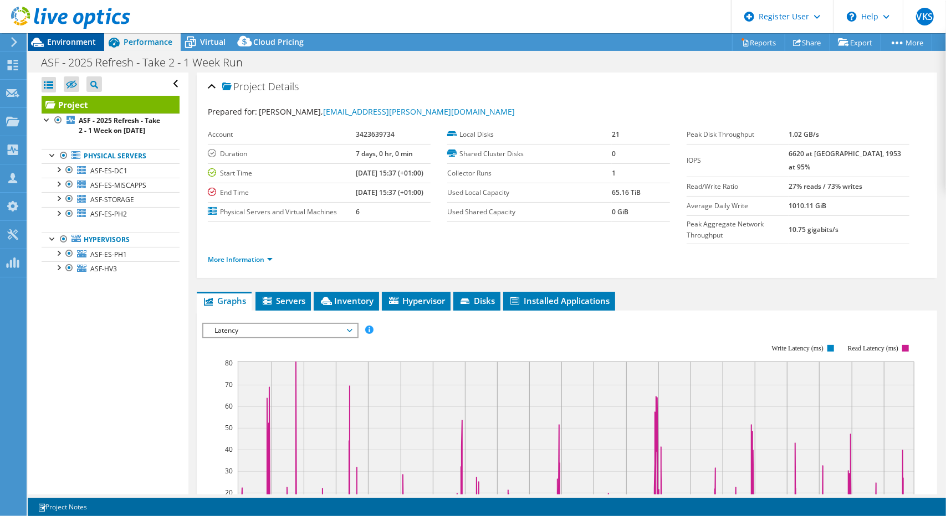
click at [71, 49] on div "Environment" at bounding box center [66, 42] width 76 height 18
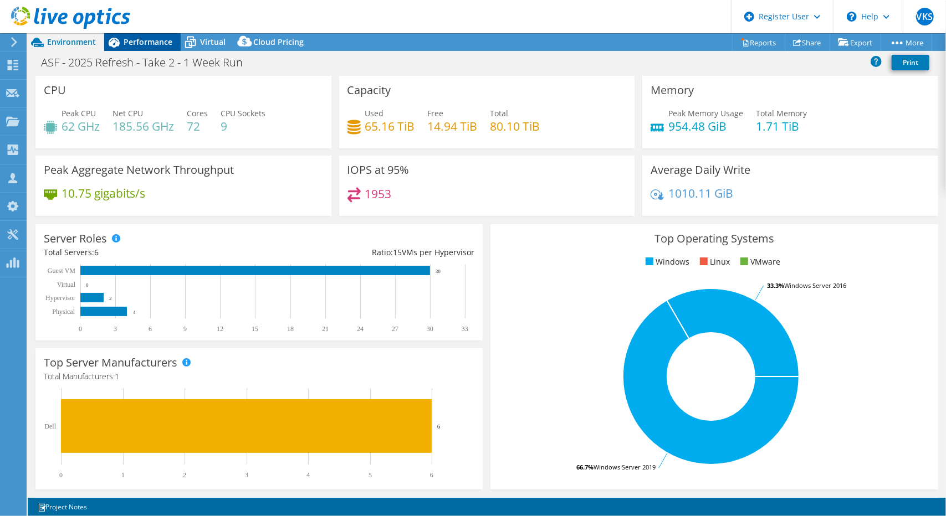
click at [149, 48] on div "Performance" at bounding box center [142, 42] width 76 height 18
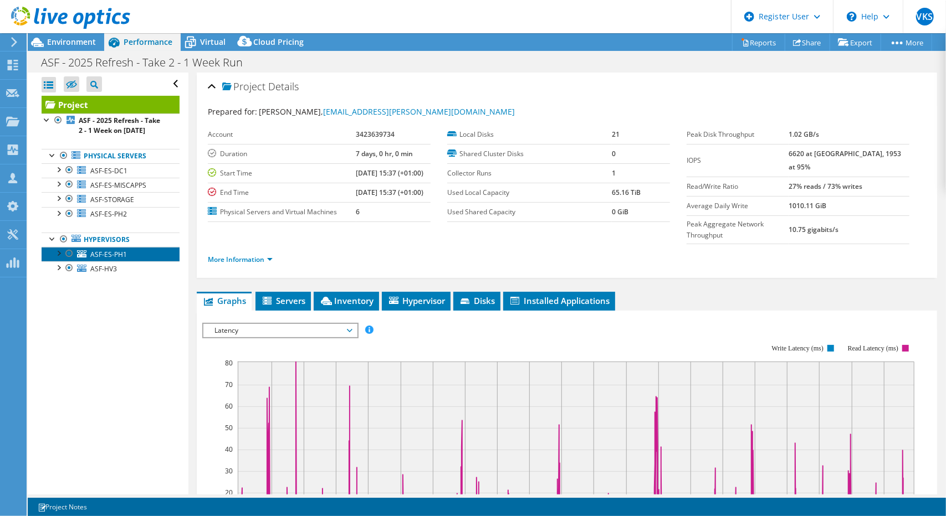
click at [125, 259] on span "ASF-ES-PH1" at bounding box center [108, 254] width 37 height 9
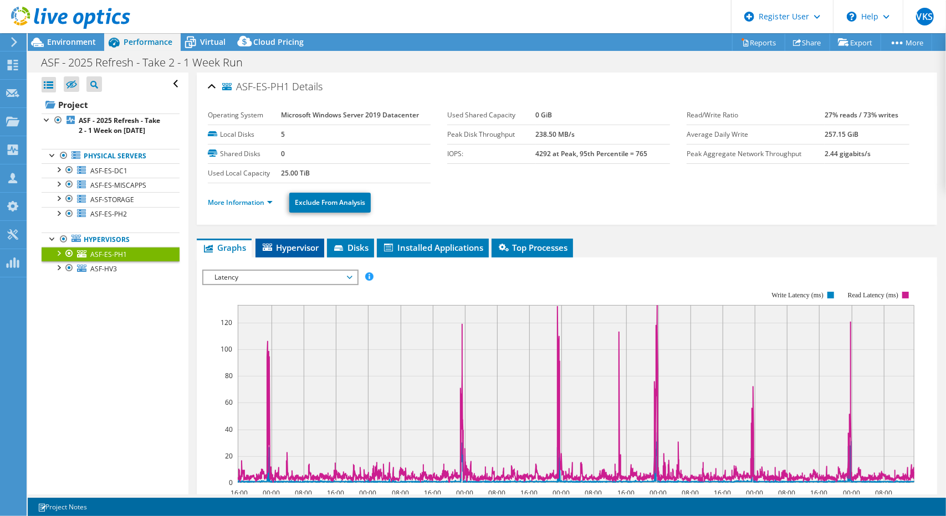
click at [286, 248] on span "Hypervisor" at bounding box center [290, 247] width 58 height 11
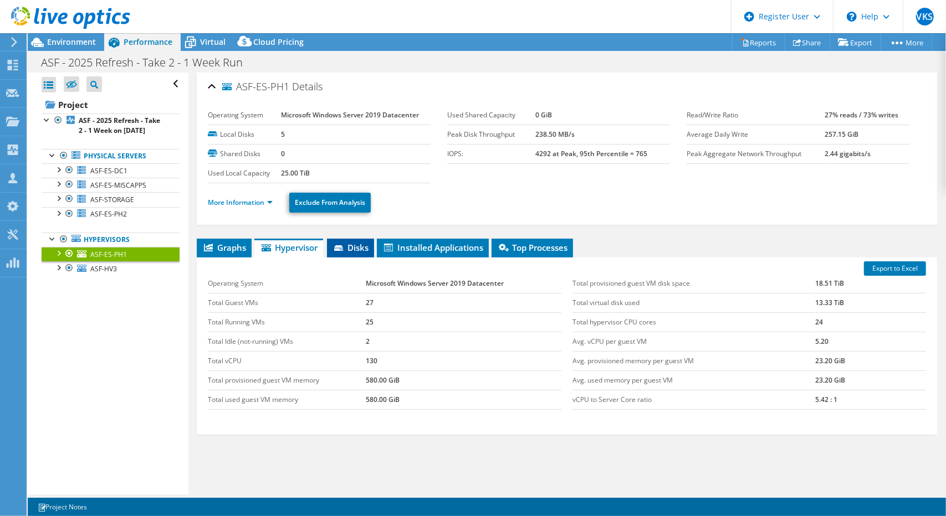
click at [342, 247] on icon at bounding box center [339, 248] width 11 height 7
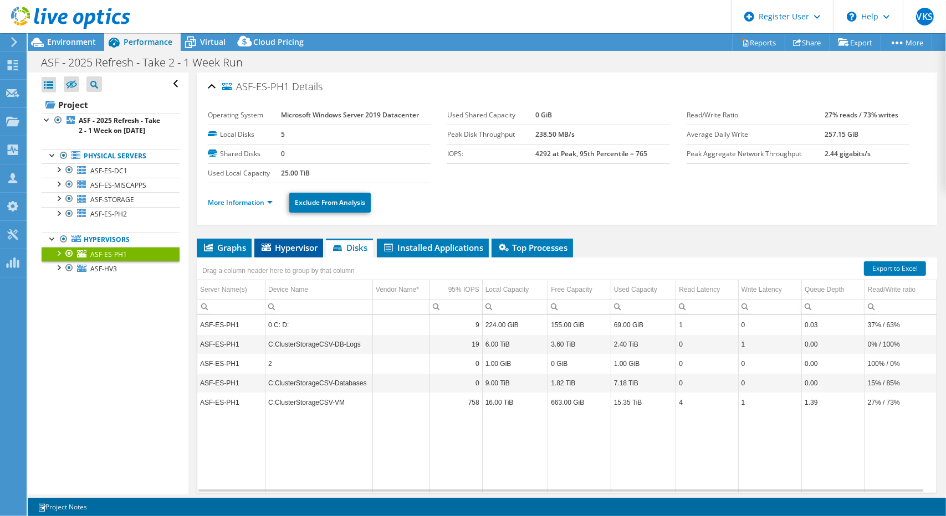
click at [296, 248] on span "Hypervisor" at bounding box center [289, 247] width 58 height 11
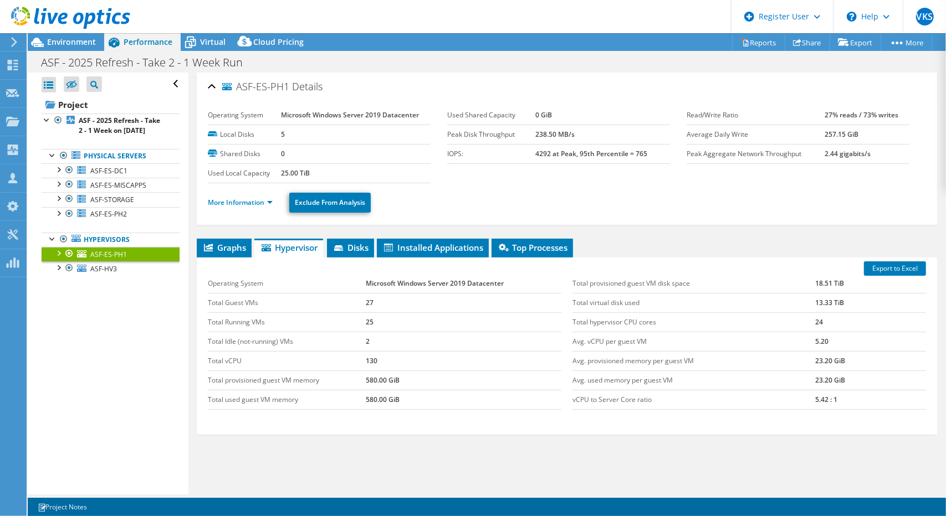
click at [226, 258] on div "Export to Excel Operating System Microsoft Windows Server 2019 Datacenter Total…" at bounding box center [567, 346] width 740 height 177
click at [235, 251] on span "Graphs" at bounding box center [224, 247] width 44 height 11
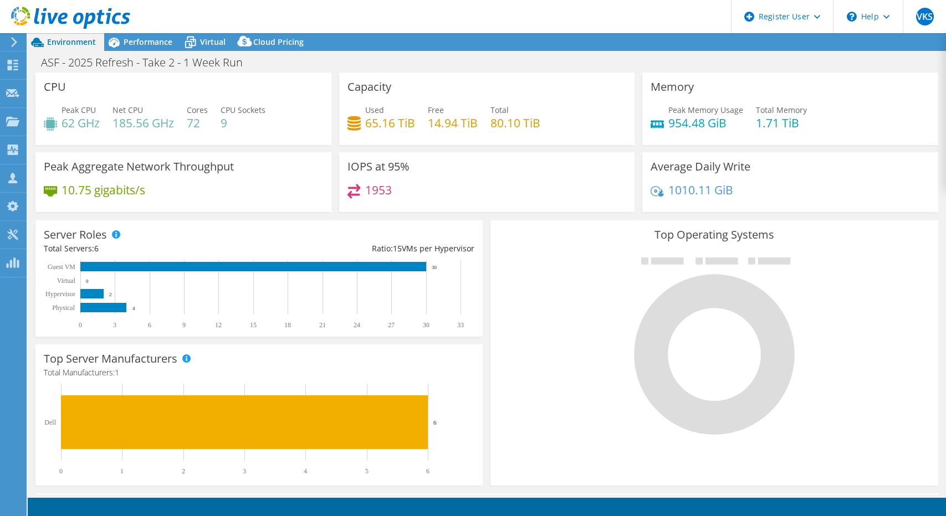
select select "USD"
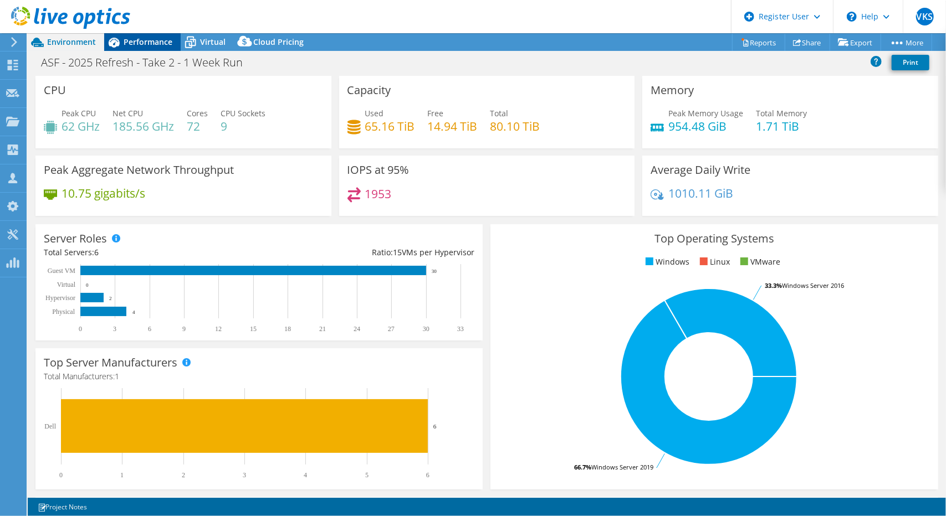
click at [137, 39] on span "Performance" at bounding box center [148, 42] width 49 height 11
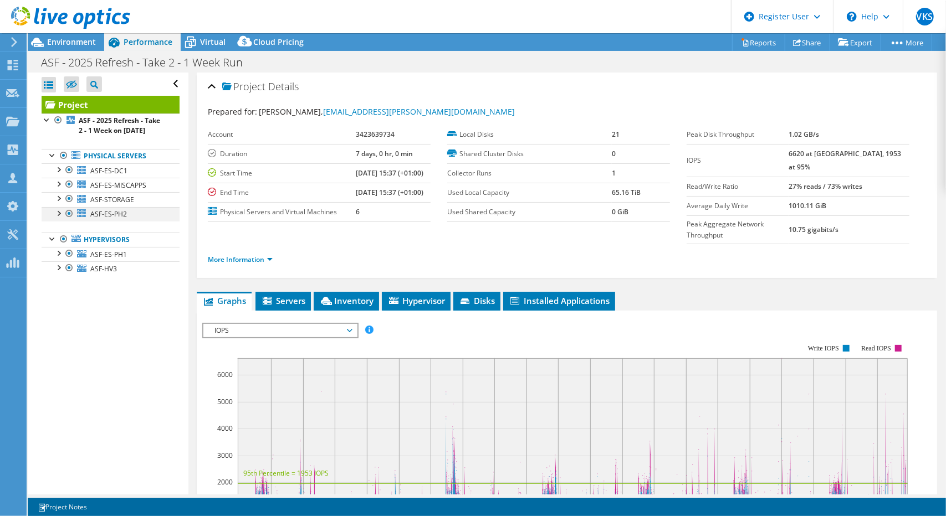
click at [61, 218] on div at bounding box center [58, 212] width 11 height 11
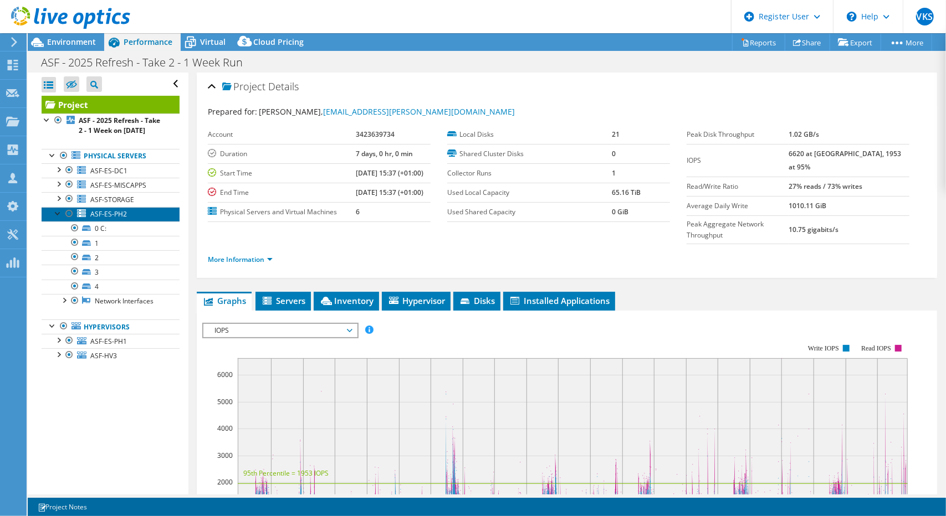
click at [144, 222] on link "ASF-ES-PH2" at bounding box center [111, 214] width 138 height 14
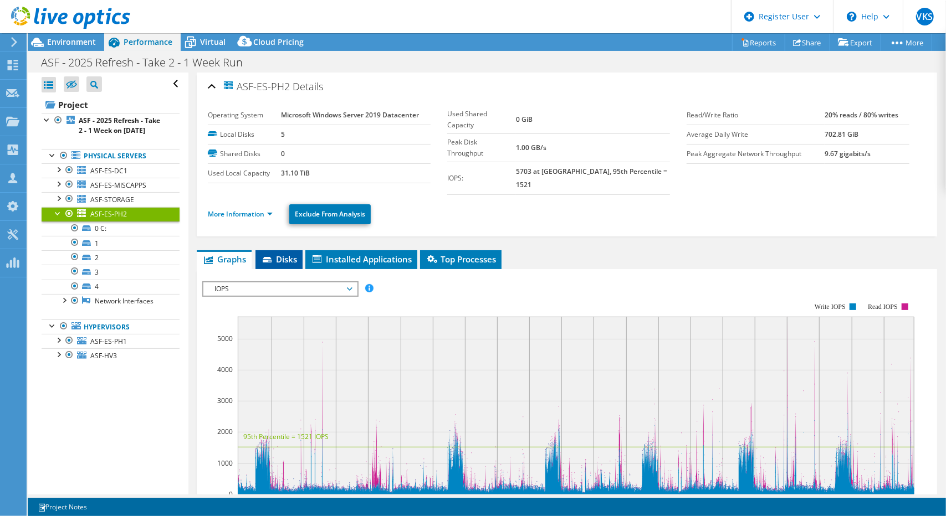
click at [286, 254] on span "Disks" at bounding box center [279, 259] width 36 height 11
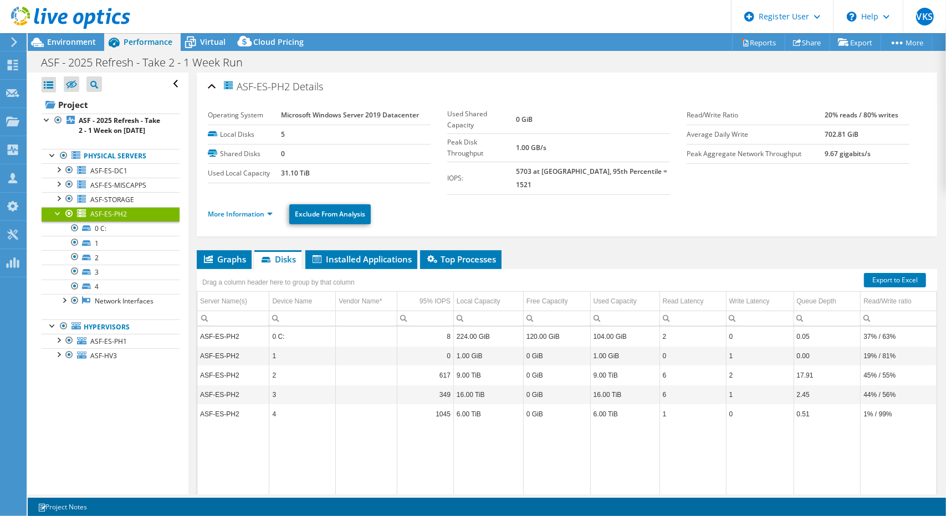
click at [54, 218] on div at bounding box center [58, 212] width 11 height 11
drag, startPoint x: 492, startPoint y: 486, endPoint x: 165, endPoint y: 490, distance: 326.9
click at [165, 490] on body "VKS Dell User [PERSON_NAME] Sirwani [EMAIL_ADDRESS][DOMAIN_NAME] Dell My Profil…" at bounding box center [473, 258] width 946 height 516
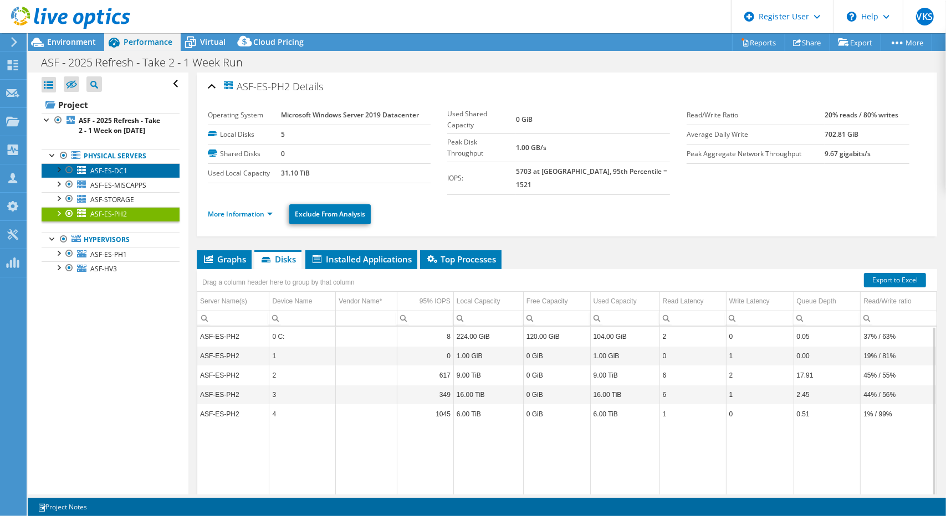
click at [90, 178] on link "ASF-ES-DC1" at bounding box center [111, 170] width 138 height 14
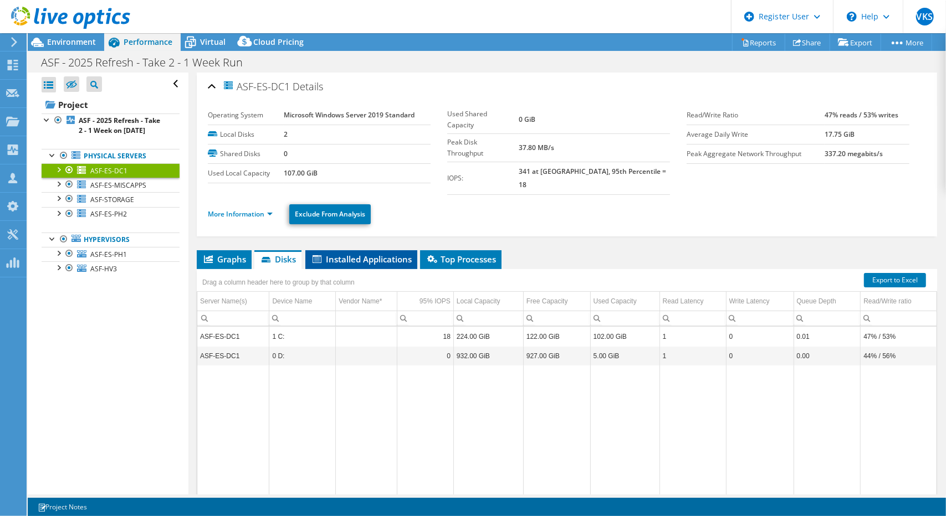
click at [348, 254] on span "Installed Applications" at bounding box center [361, 259] width 101 height 11
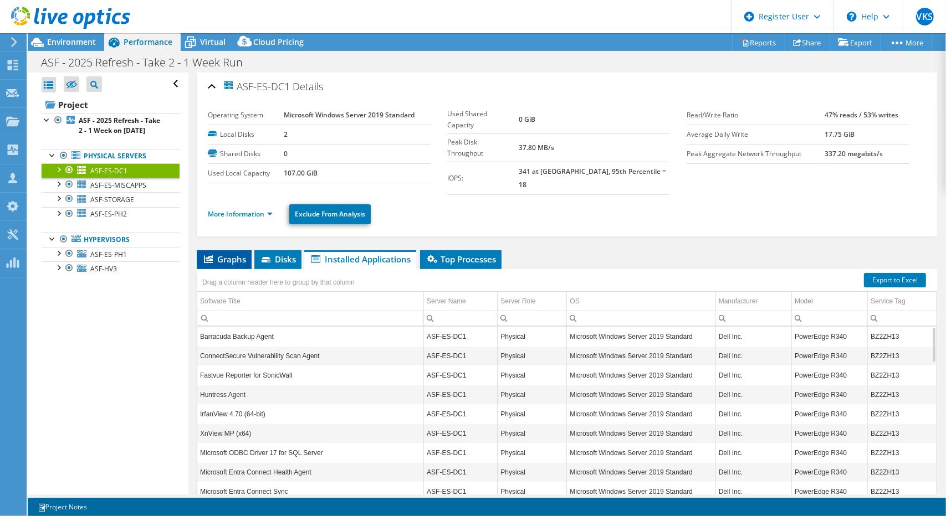
click at [226, 254] on span "Graphs" at bounding box center [224, 259] width 44 height 11
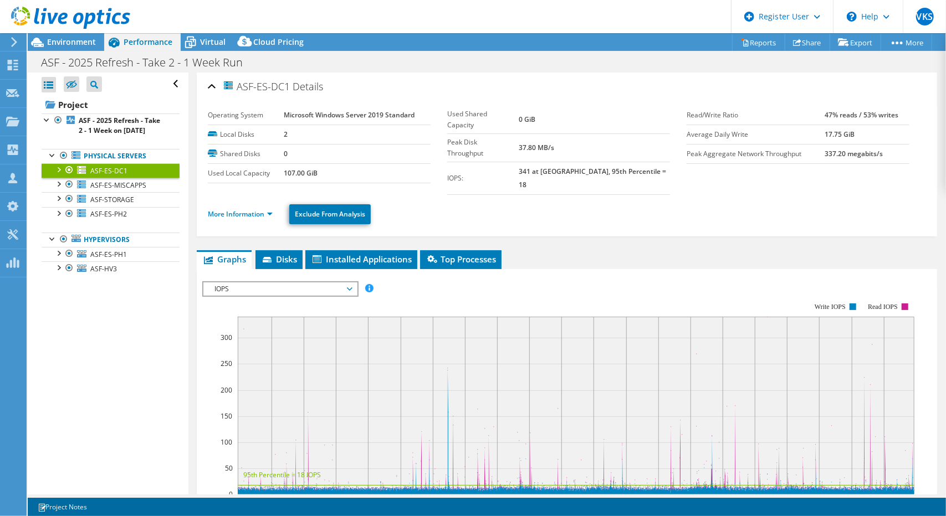
click at [162, 178] on link "ASF-ES-DC1" at bounding box center [111, 170] width 138 height 14
click at [268, 209] on link "More Information" at bounding box center [240, 213] width 65 height 9
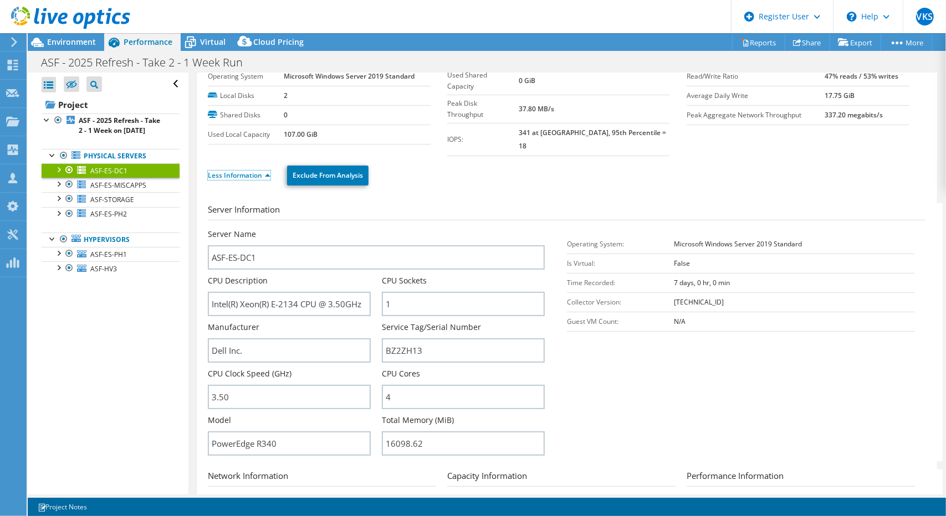
scroll to position [111, 0]
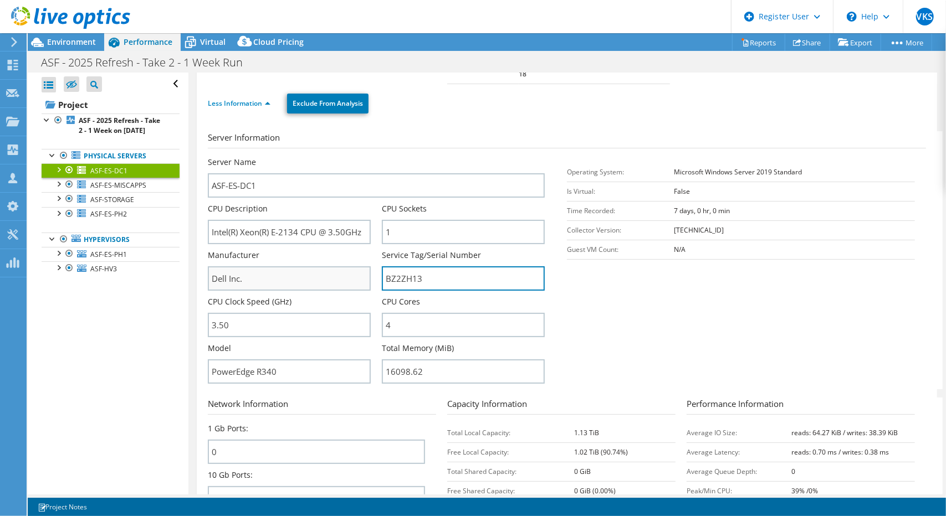
drag, startPoint x: 448, startPoint y: 268, endPoint x: 355, endPoint y: 268, distance: 93.6
click at [355, 157] on div "Server Name ASF-ES-DC1 CPU Description Intel(R) Xeon(R) E-2134 CPU @ 3.50GHz CP…" at bounding box center [382, 157] width 348 height 0
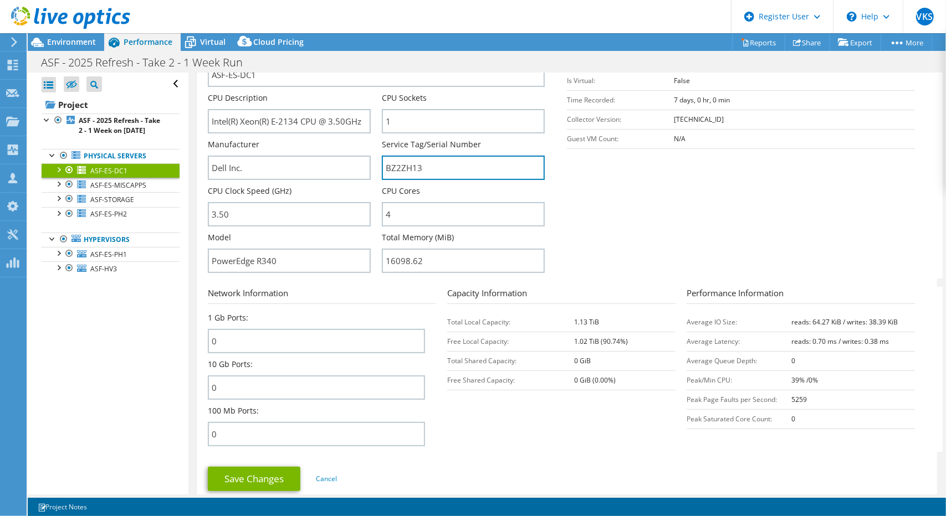
scroll to position [166, 0]
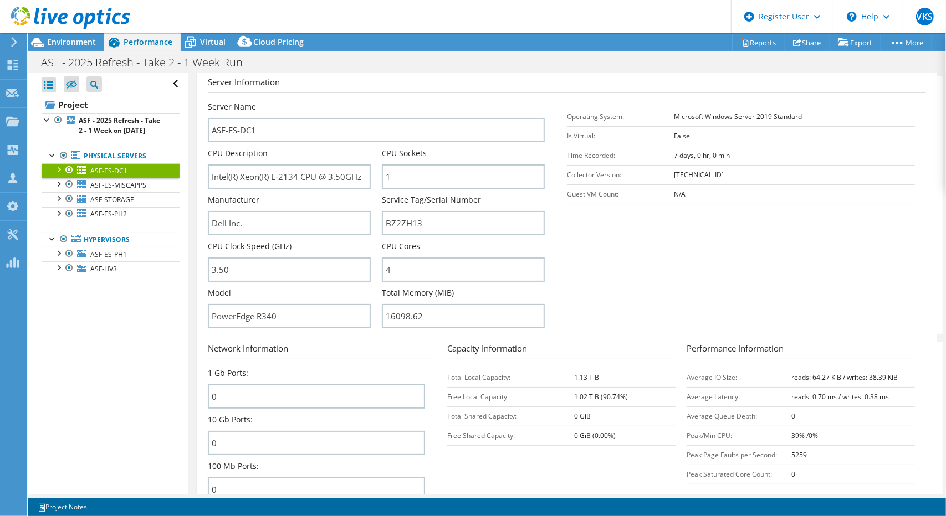
click at [136, 382] on div "Open All Close All Hide Excluded Nodes Project Tree Filter" at bounding box center [108, 284] width 160 height 422
click at [439, 310] on input "16098.62" at bounding box center [463, 316] width 163 height 24
click at [680, 284] on section "Server Information Server Name ASF-ES-DC1 CPU Description Intel(R) Xeon(R) E-21…" at bounding box center [570, 205] width 724 height 258
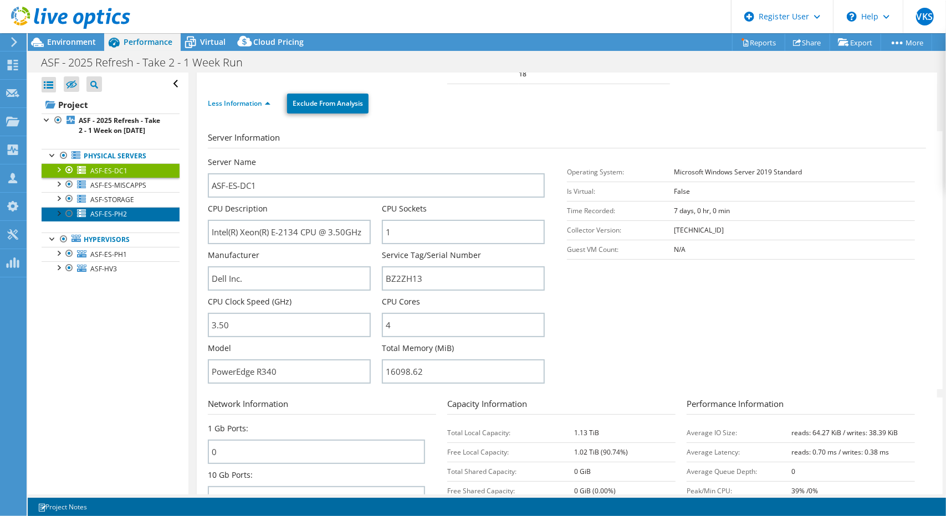
click at [101, 219] on span "ASF-ES-PH2" at bounding box center [108, 213] width 37 height 9
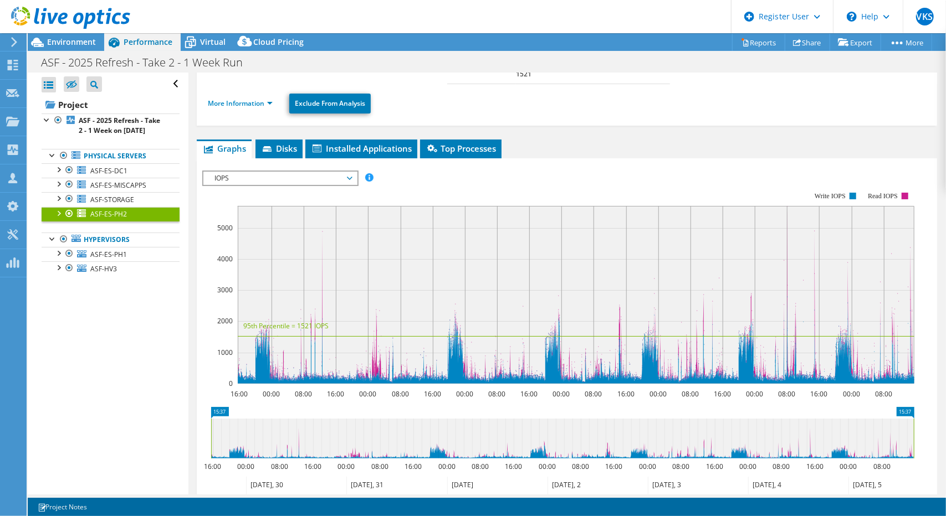
scroll to position [0, 0]
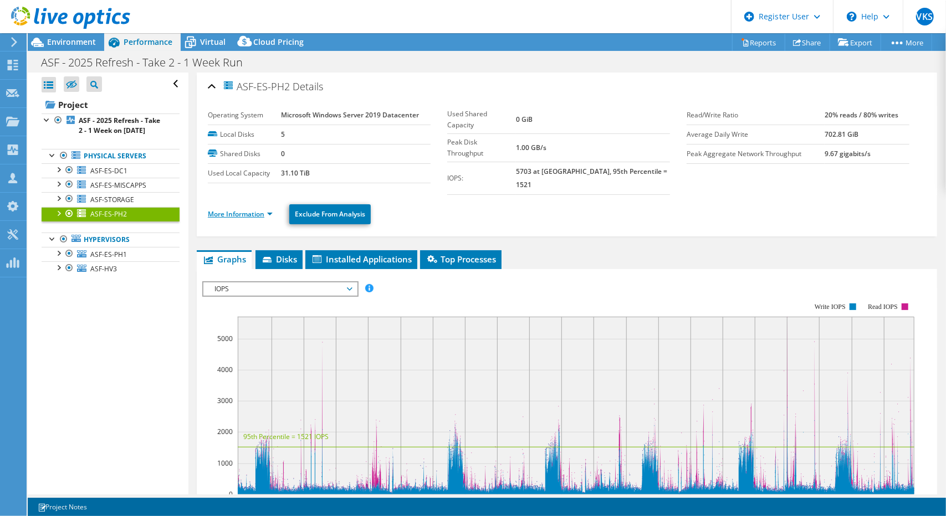
click at [269, 209] on link "More Information" at bounding box center [240, 213] width 65 height 9
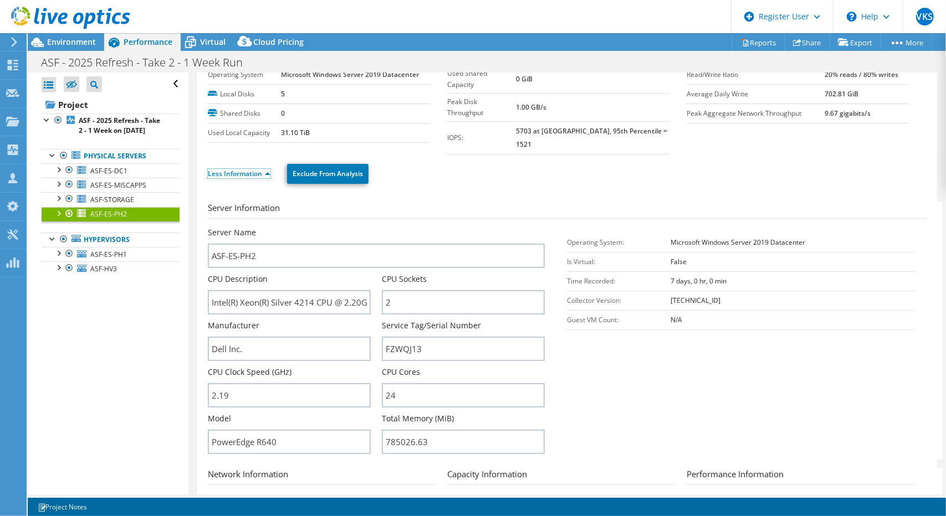
scroll to position [111, 0]
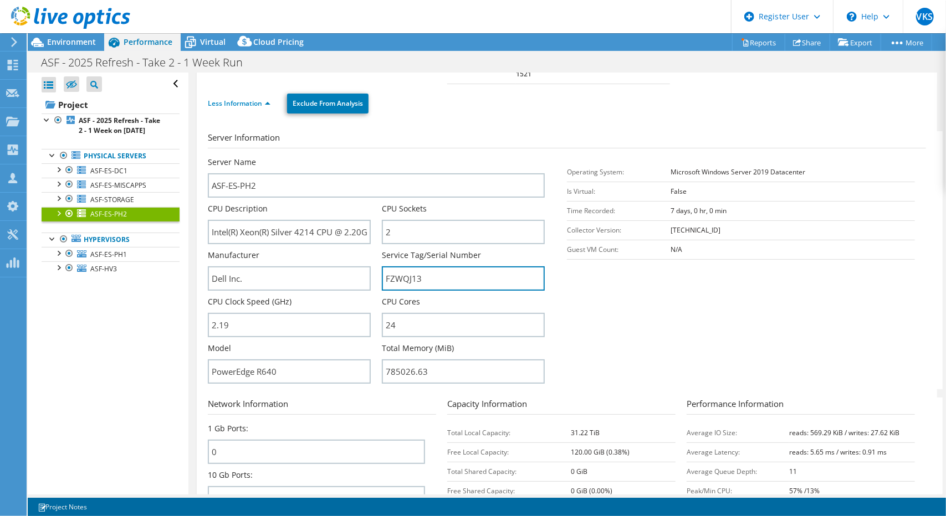
drag, startPoint x: 470, startPoint y: 263, endPoint x: 377, endPoint y: 261, distance: 93.1
click at [377, 157] on div "Server Name ASF-ES-PH2 CPU Description Intel(R) Xeon(R) Silver 4214 CPU @ 2.20G…" at bounding box center [382, 157] width 348 height 0
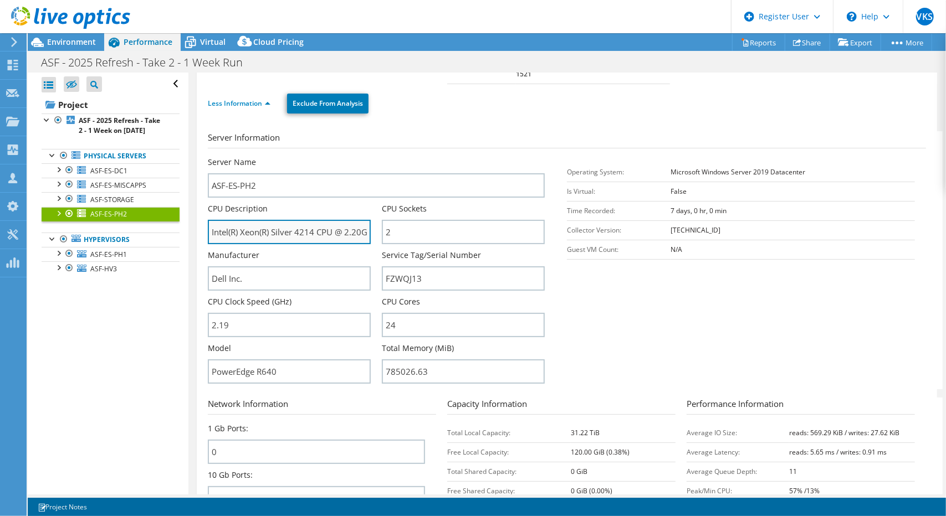
click at [331, 220] on input "Intel(R) Xeon(R) Silver 4214 CPU @ 2.20GHz" at bounding box center [289, 232] width 163 height 24
click at [602, 310] on section "Server Information Server Name ASF-ES-PH2 CPU Description Intel(R) Xeon(R) Silv…" at bounding box center [570, 260] width 724 height 258
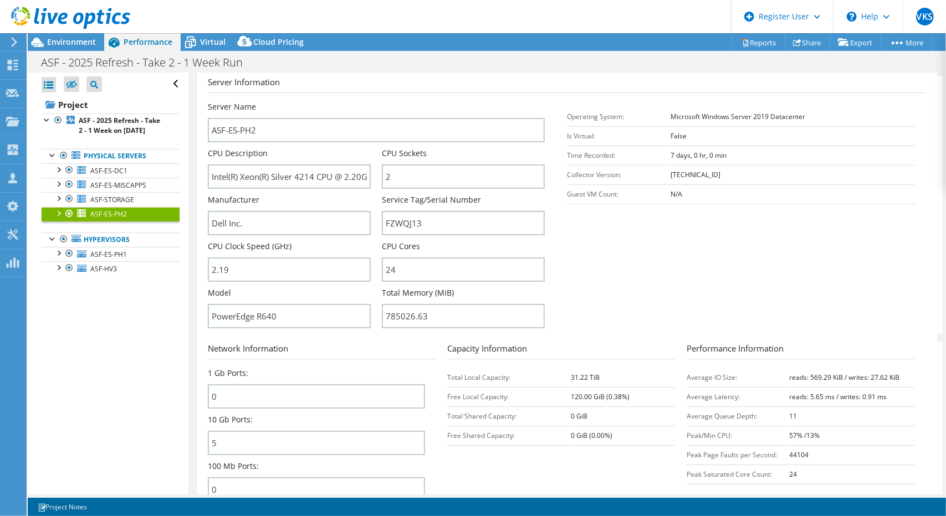
scroll to position [277, 0]
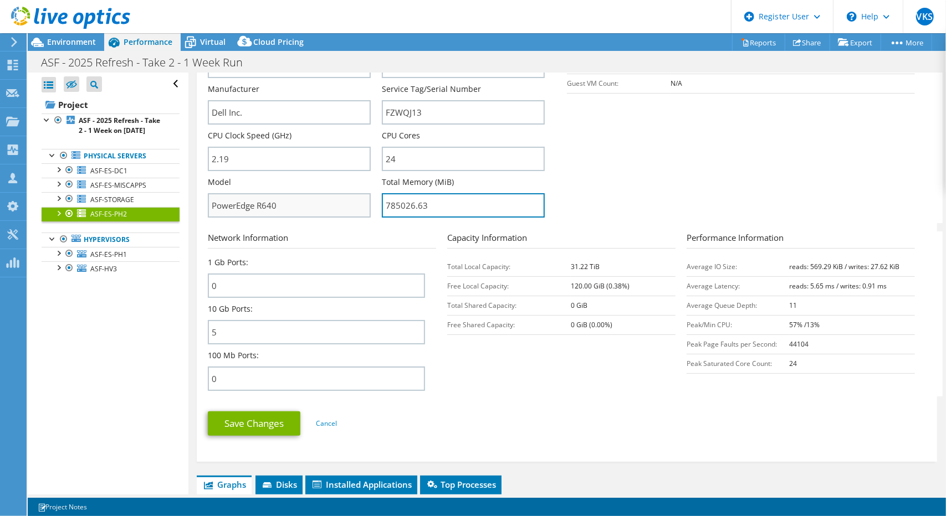
drag, startPoint x: 431, startPoint y: 197, endPoint x: 365, endPoint y: 196, distance: 66.5
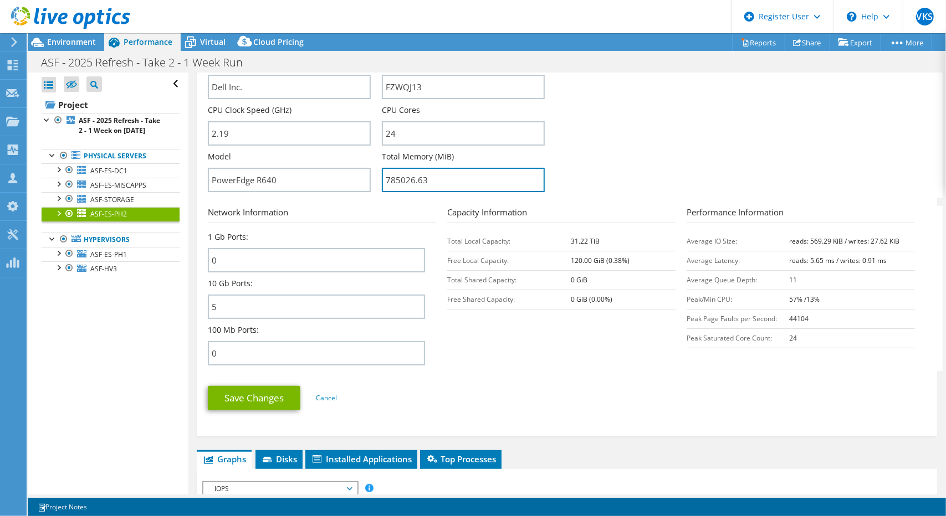
scroll to position [332, 0]
